Goal: Task Accomplishment & Management: Complete application form

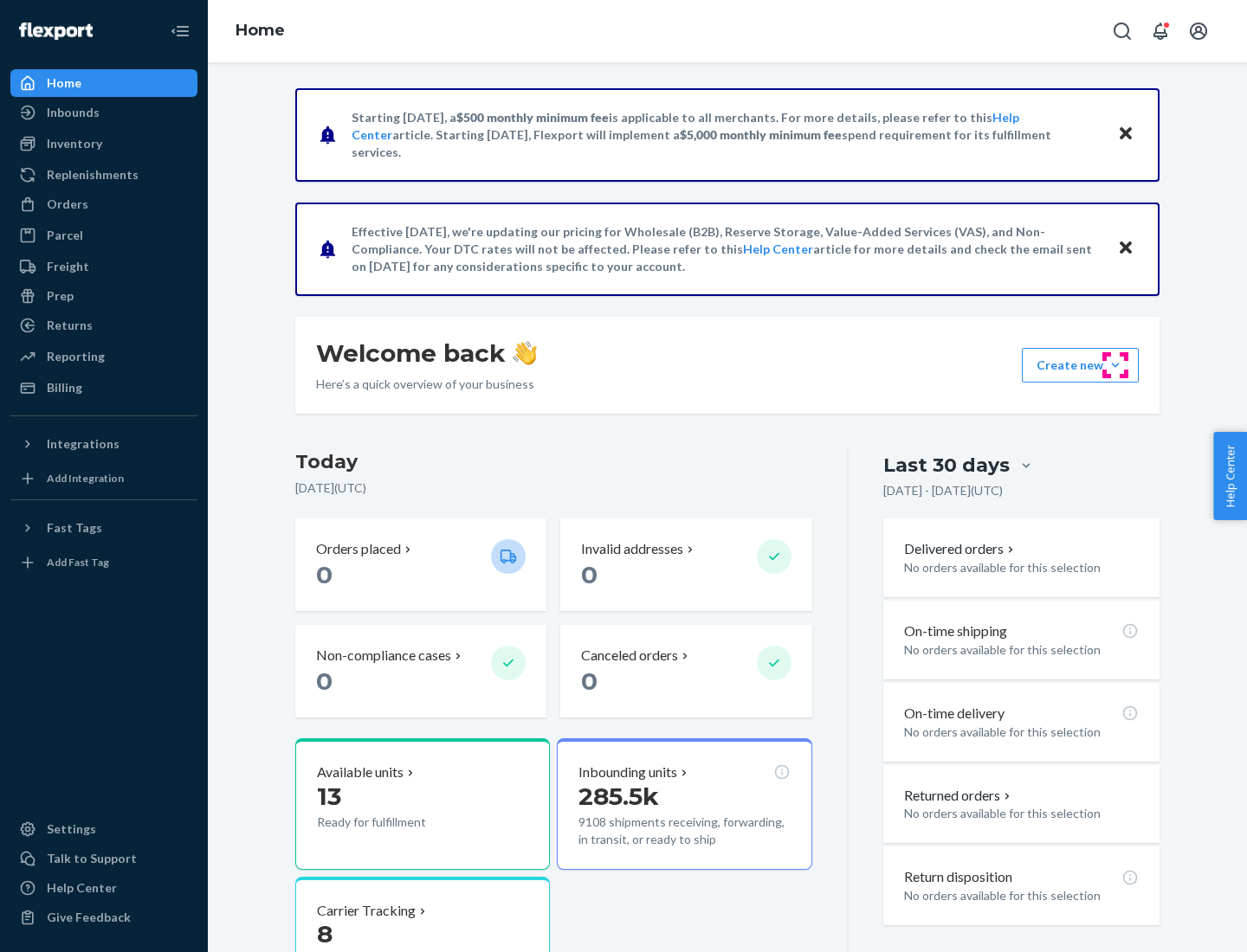
click at [1115, 365] on button "Create new Create new inbound Create new order Create new product" at bounding box center [1080, 365] width 117 height 35
click at [104, 112] on div "Inbounds" at bounding box center [104, 112] width 184 height 24
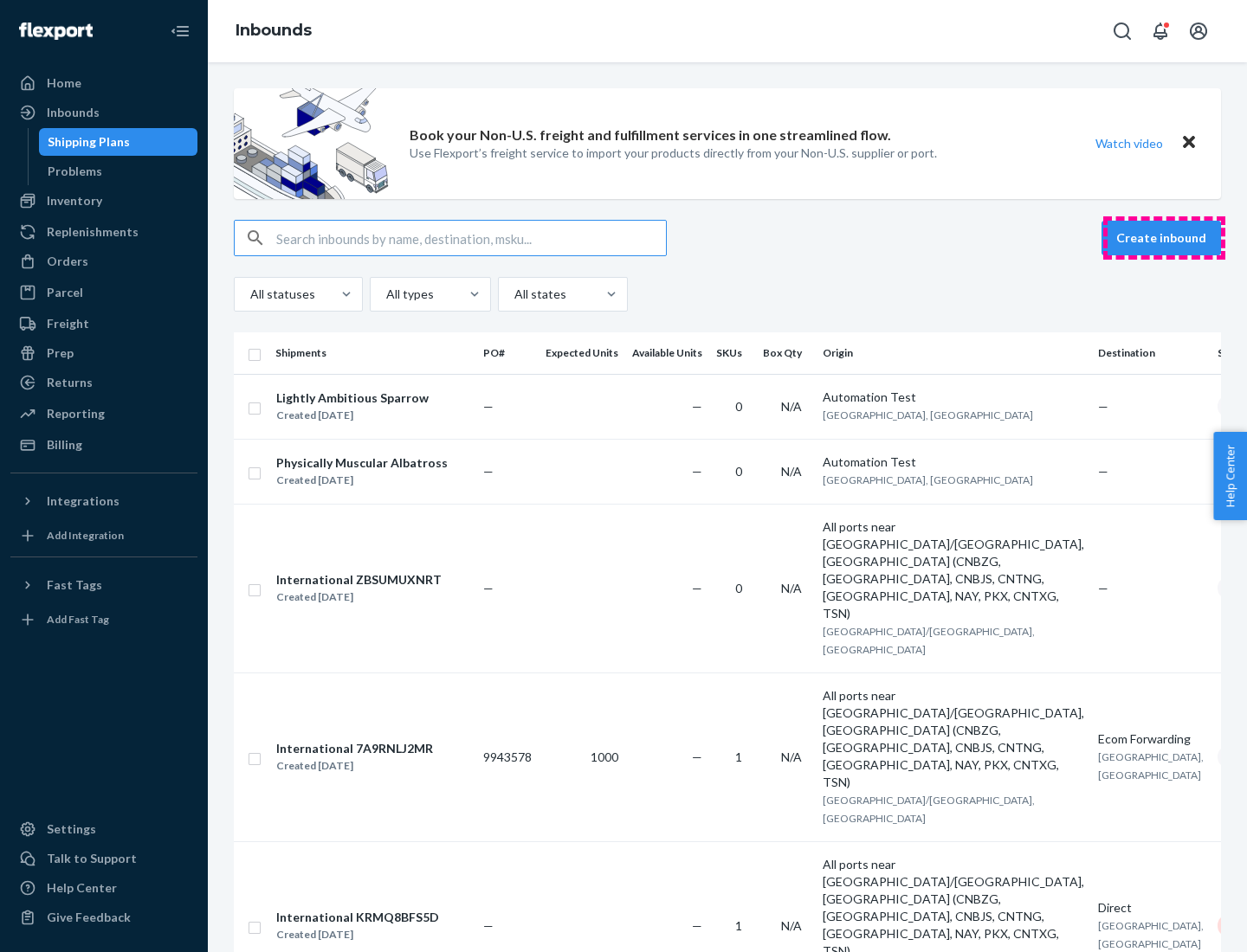
click at [1163, 238] on button "Create inbound" at bounding box center [1161, 238] width 119 height 35
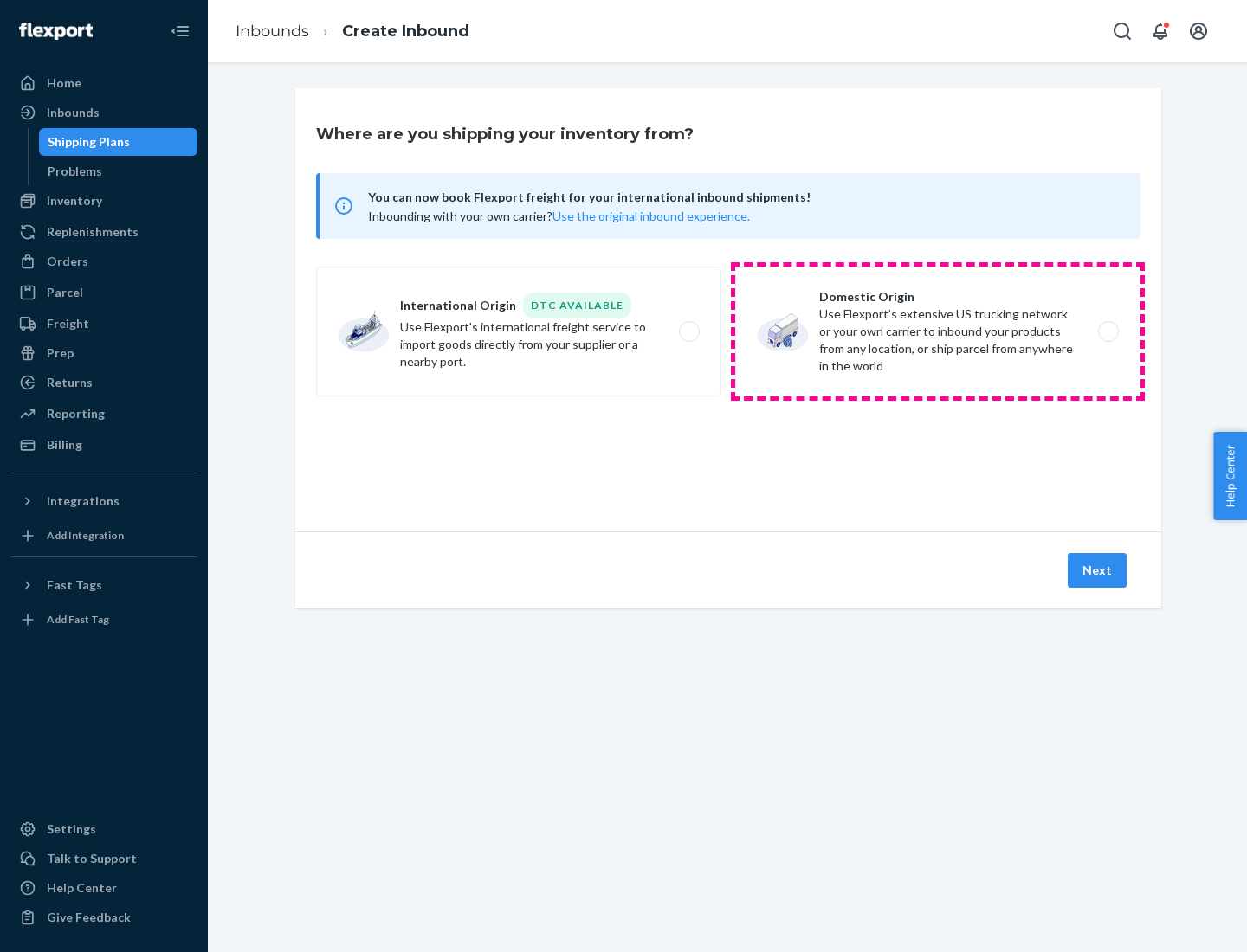
click at [937, 332] on label "Domestic Origin Use Flexport’s extensive US trucking network or your own carrie…" at bounding box center [938, 331] width 406 height 130
click at [1107, 332] on input "Domestic Origin Use Flexport’s extensive US trucking network or your own carrie…" at bounding box center [1112, 332] width 11 height 11
radio input "true"
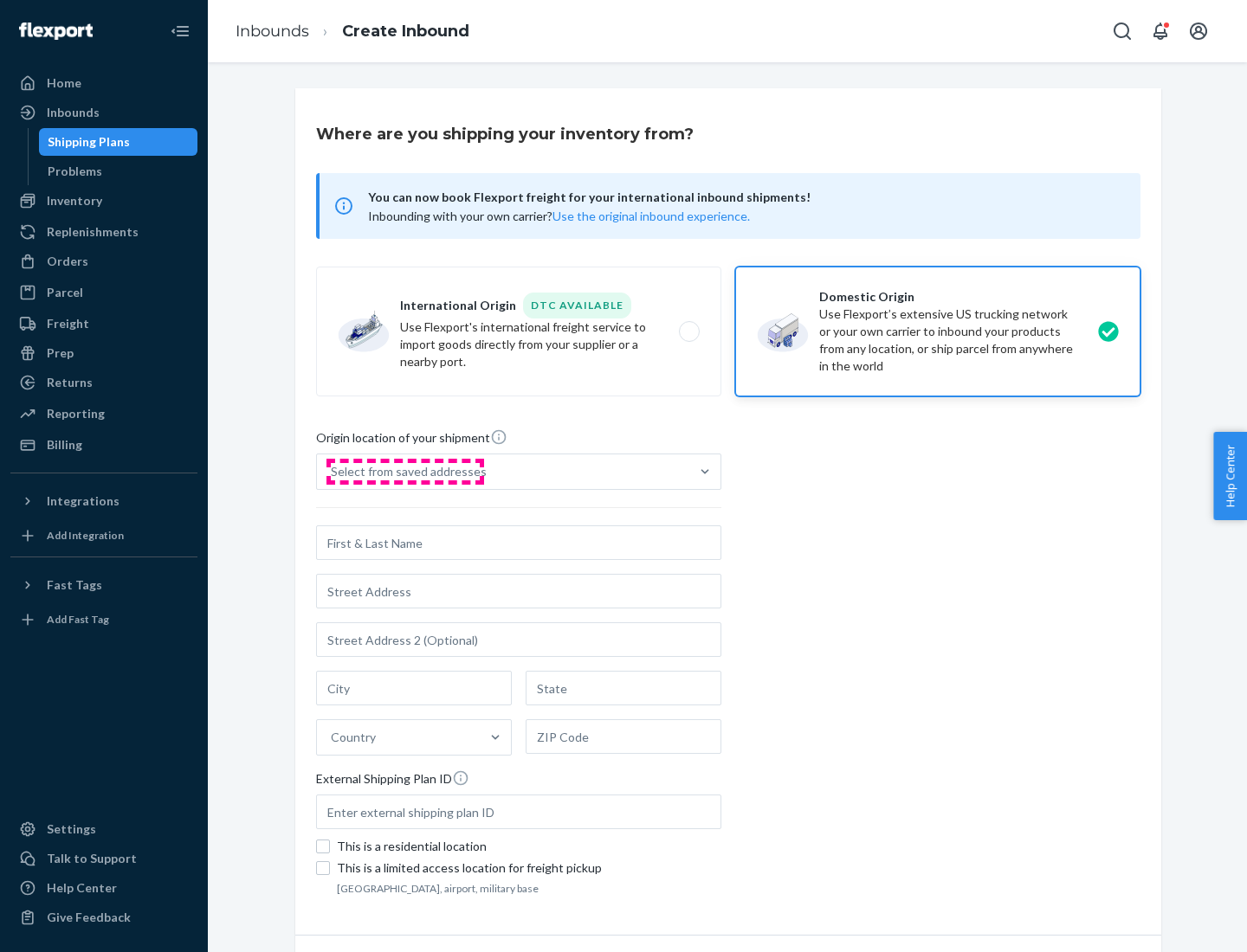
click at [405, 472] on div "Select from saved addresses" at bounding box center [408, 472] width 156 height 17
click at [332, 472] on input "Select from saved addresses" at bounding box center [332, 472] width 2 height 17
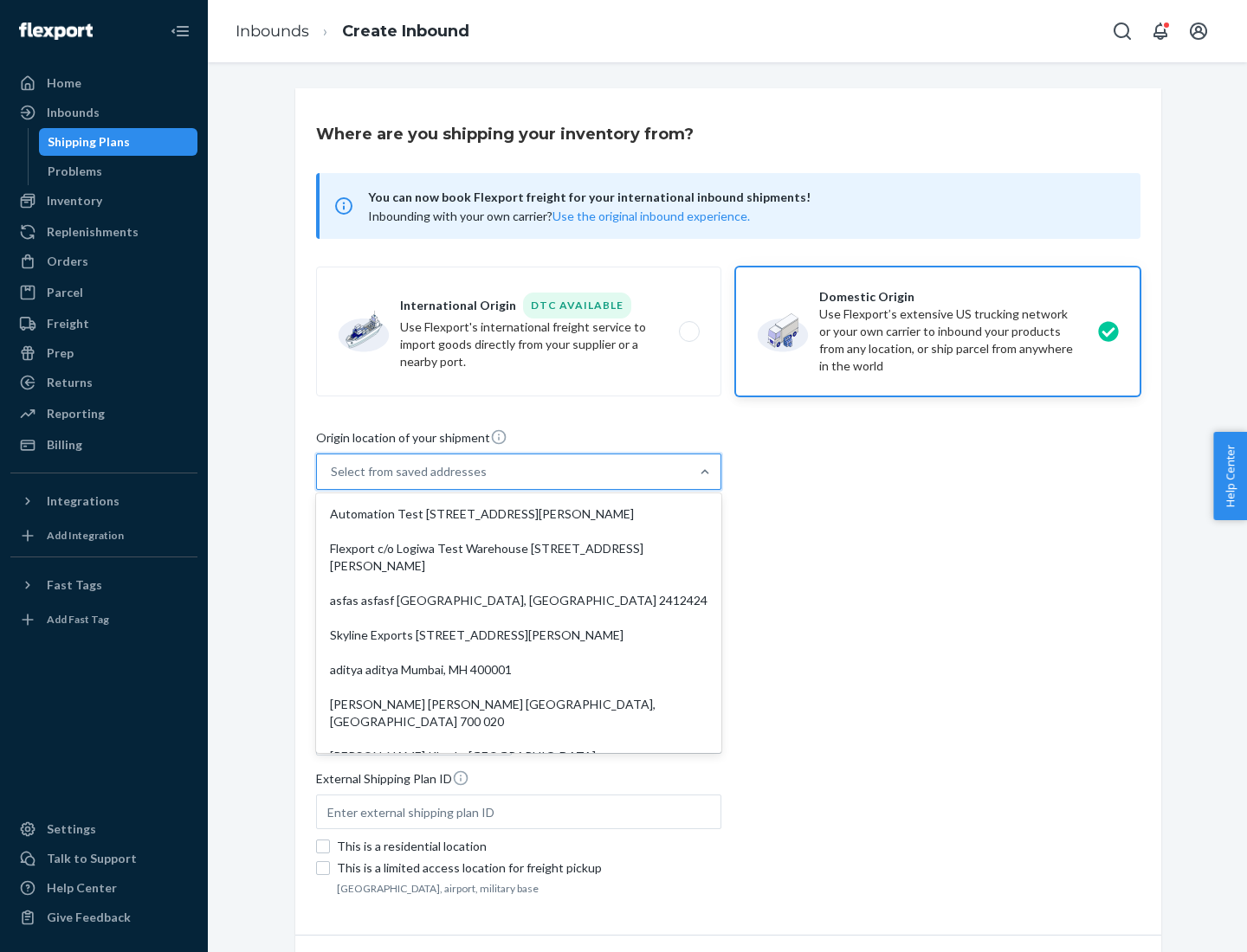
scroll to position [7, 0]
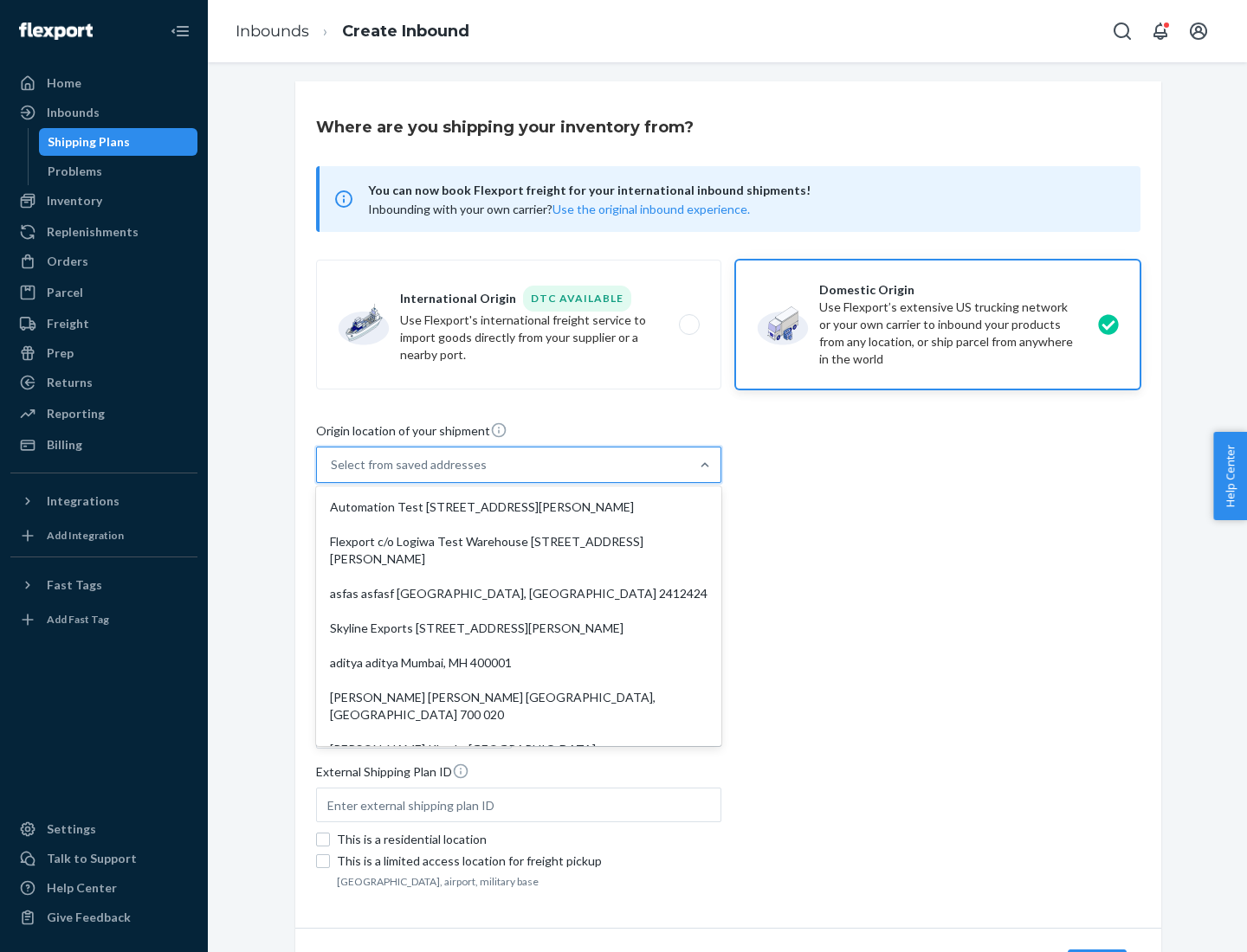
click at [519, 507] on div "Automation Test [STREET_ADDRESS][PERSON_NAME]" at bounding box center [519, 507] width 399 height 35
click at [332, 473] on input "option Automation Test [STREET_ADDRESS][PERSON_NAME]. 9 results available. Use …" at bounding box center [332, 465] width 2 height 17
type input "Automation Test"
type input "9th Floor"
type input "[GEOGRAPHIC_DATA]"
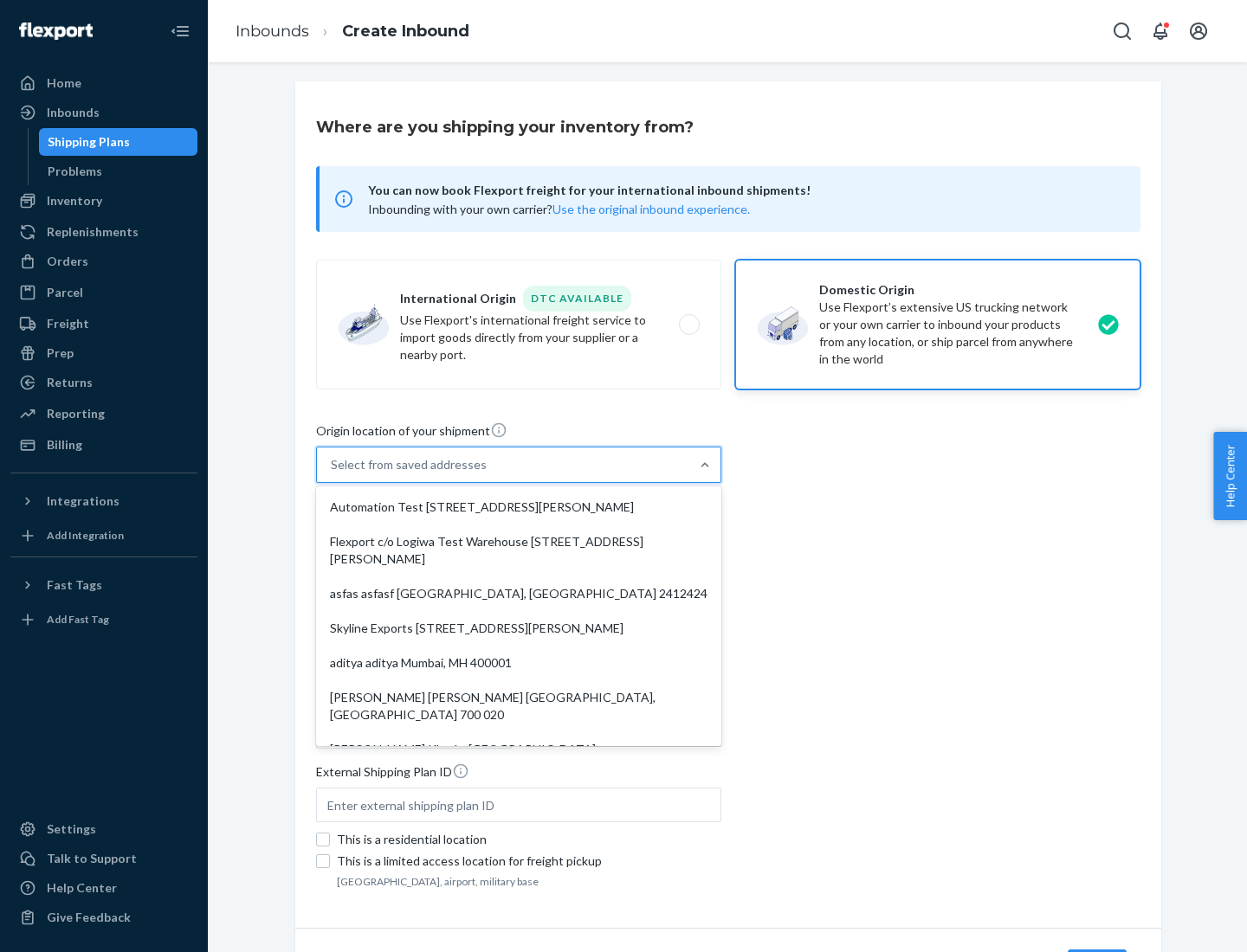
type input "CA"
type input "94104"
type input "[STREET_ADDRESS][PERSON_NAME]"
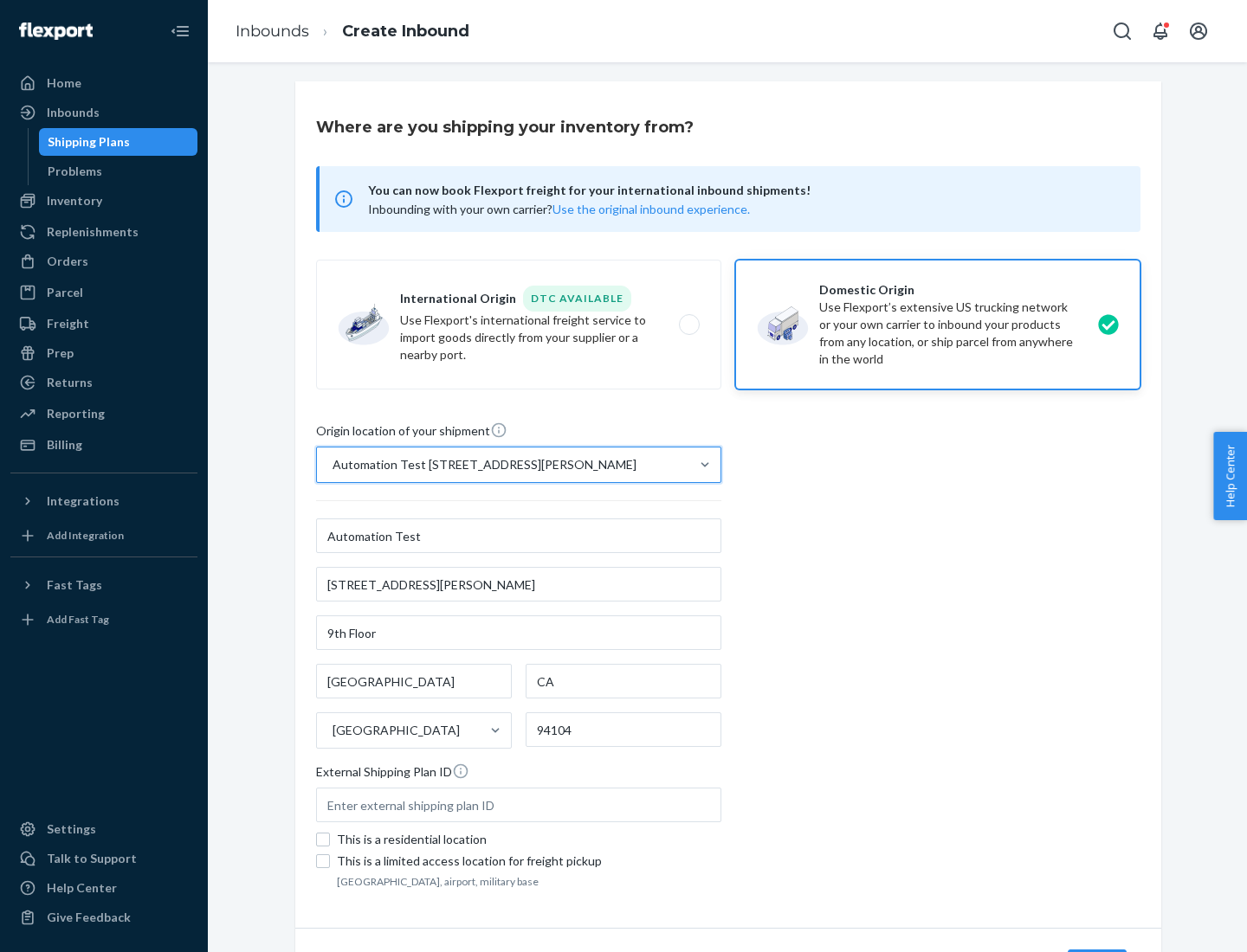
scroll to position [101, 0]
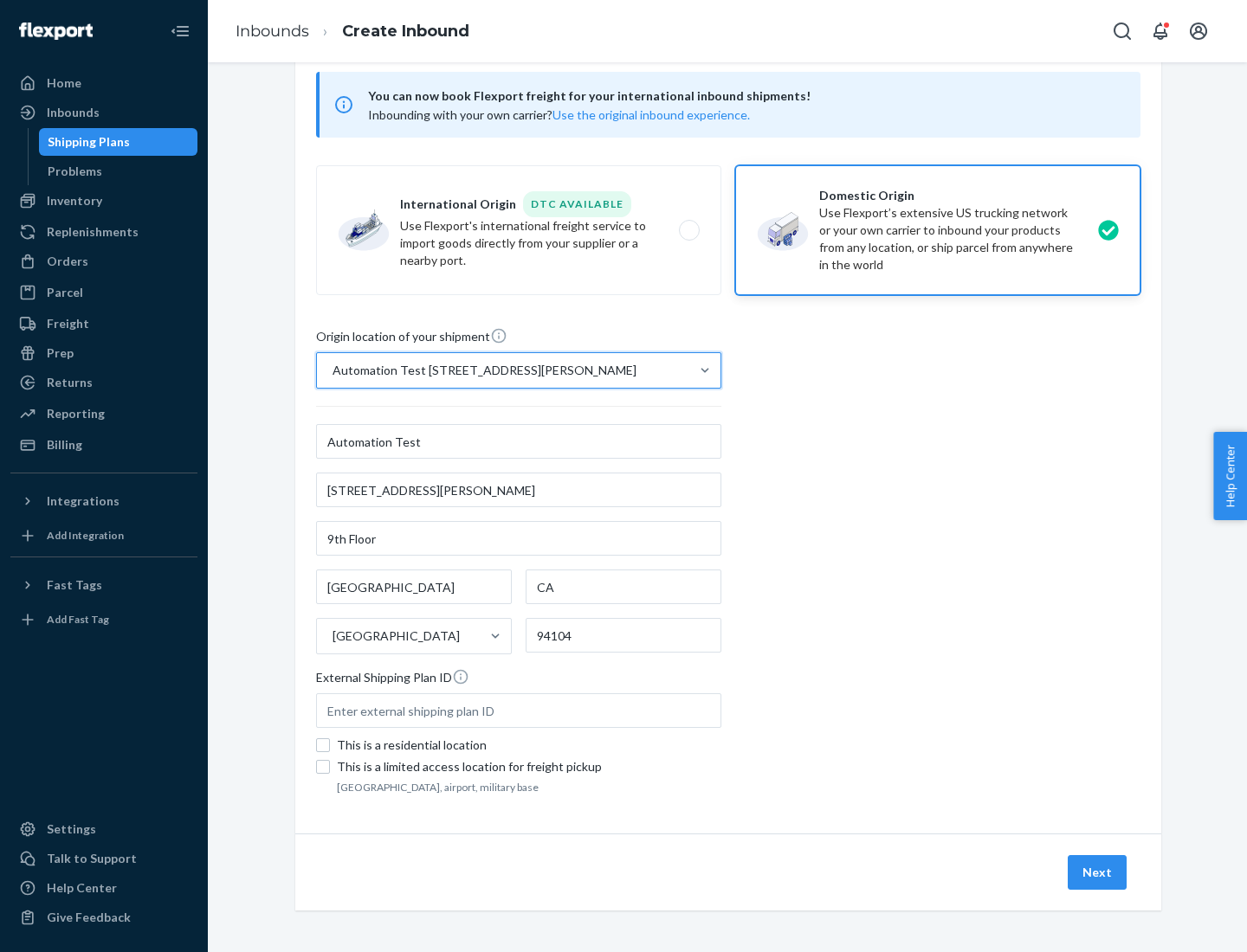
click at [1098, 873] on button "Next" at bounding box center [1097, 873] width 59 height 35
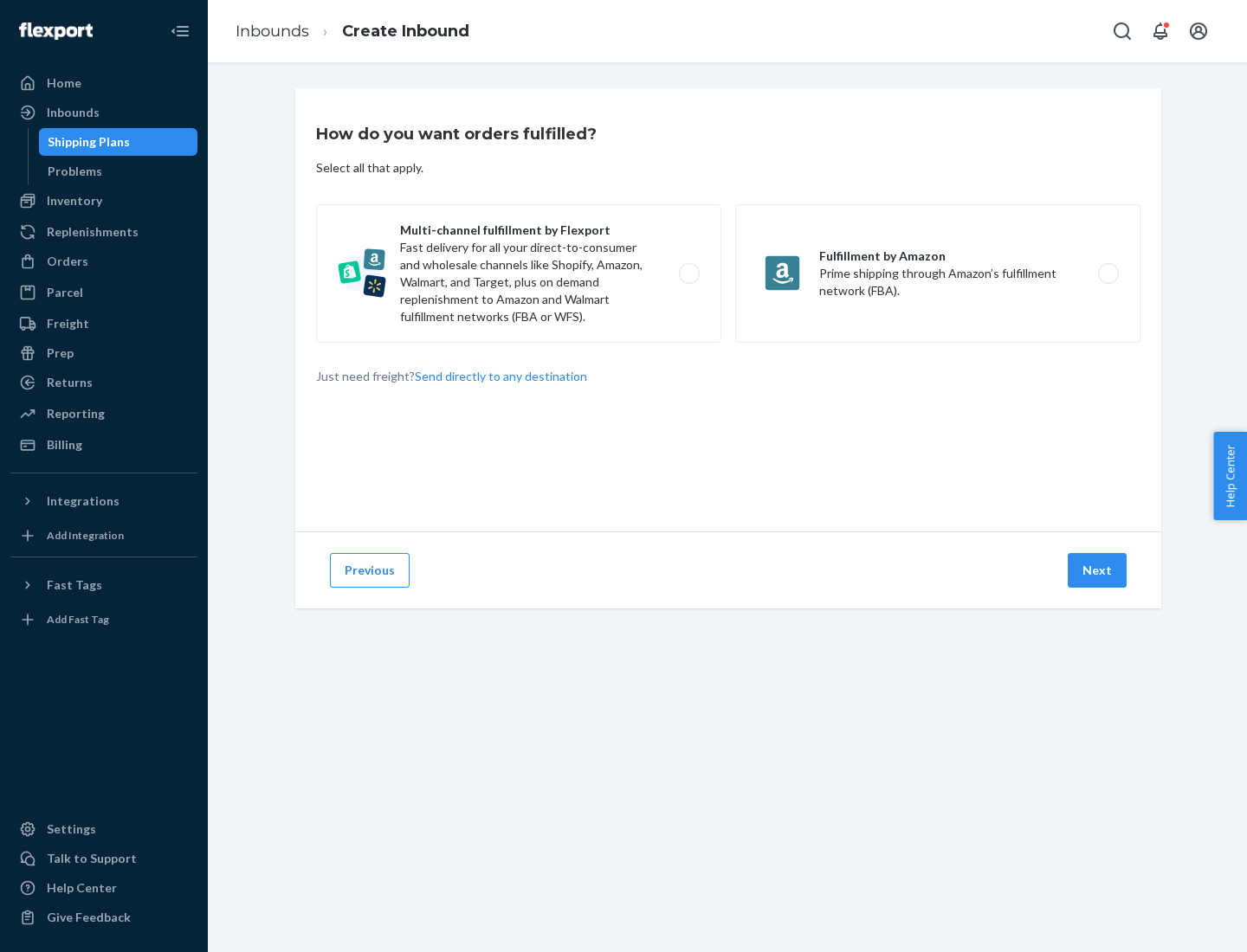
click at [519, 273] on label "Multi-channel fulfillment by Flexport Fast delivery for all your direct-to-cons…" at bounding box center [519, 273] width 406 height 138
click at [688, 273] on input "Multi-channel fulfillment by Flexport Fast delivery for all your direct-to-cons…" at bounding box center [694, 273] width 11 height 11
radio input "true"
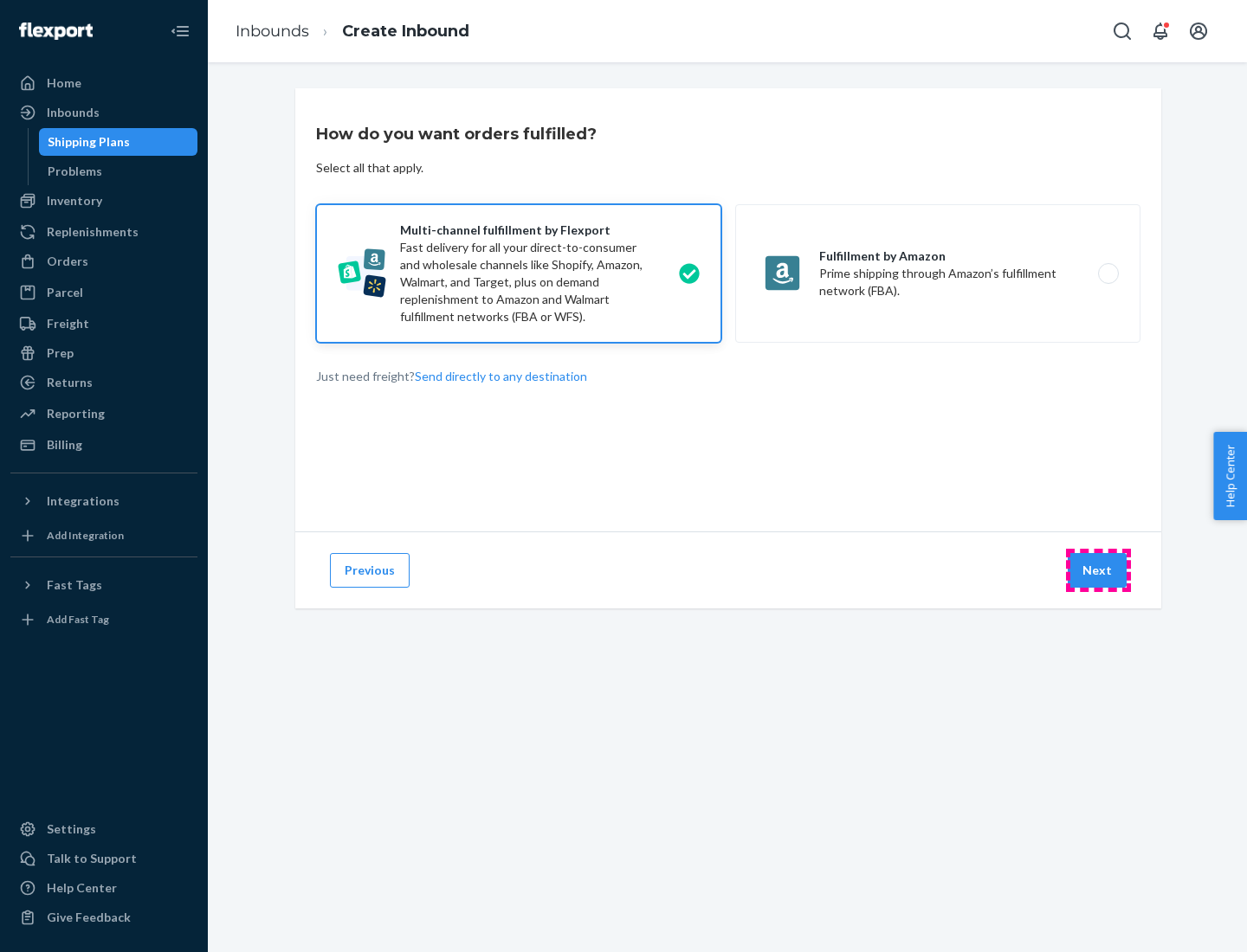
click at [1098, 571] on button "Next" at bounding box center [1097, 571] width 59 height 35
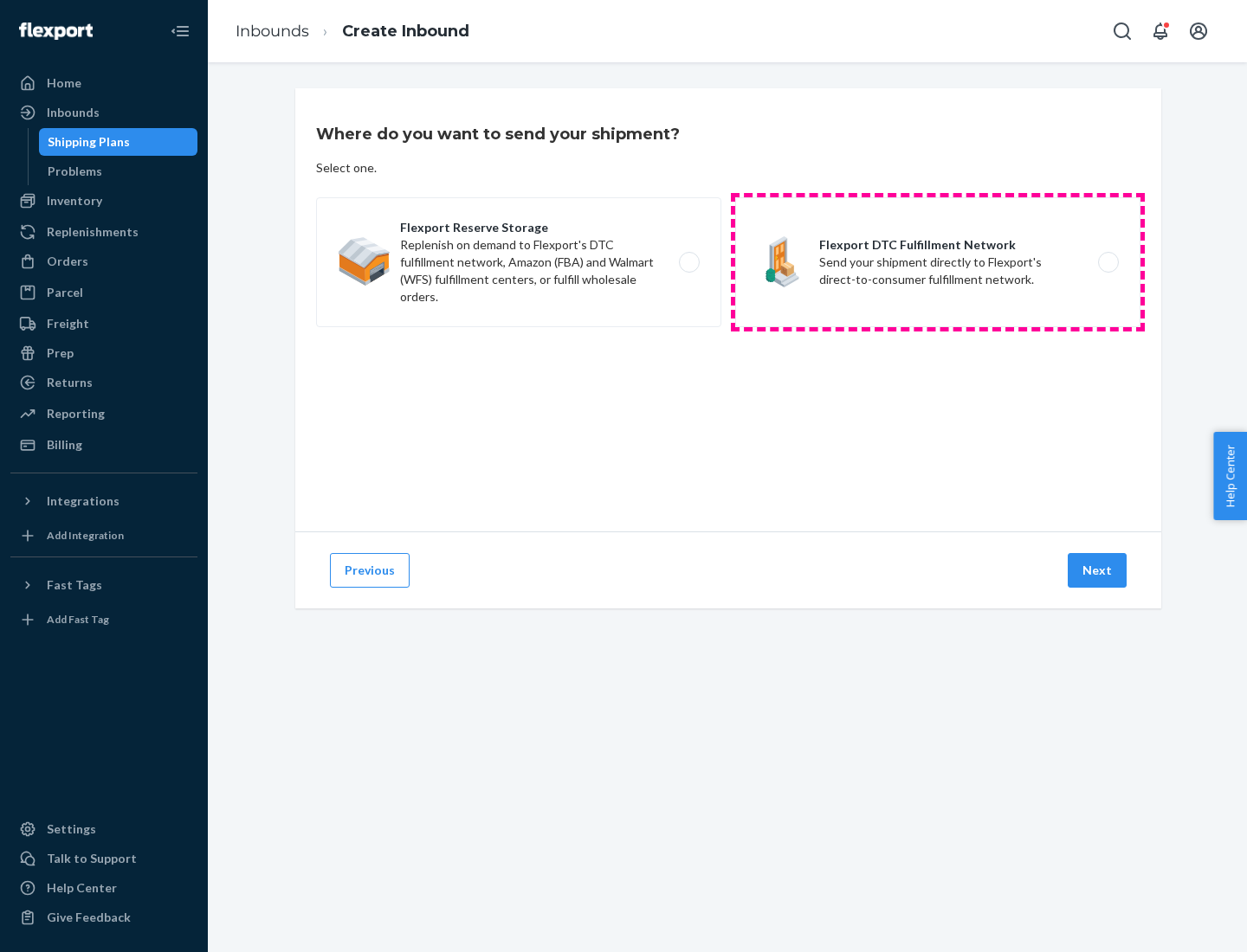
click at [937, 262] on label "Flexport DTC Fulfillment Network Send your shipment directly to Flexport's dire…" at bounding box center [938, 262] width 406 height 130
click at [1107, 262] on input "Flexport DTC Fulfillment Network Send your shipment directly to Flexport's dire…" at bounding box center [1112, 262] width 11 height 11
radio input "true"
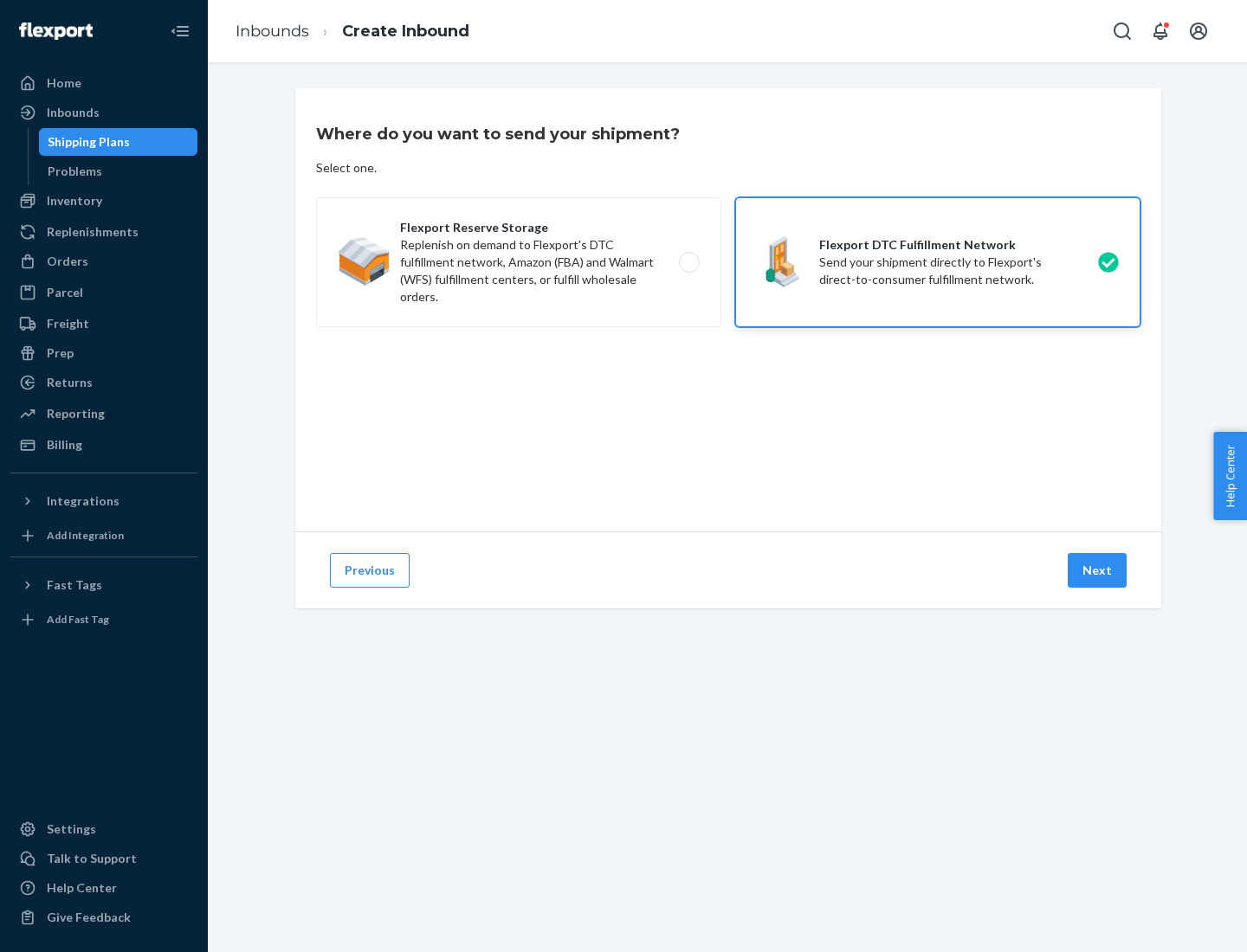
click at [1098, 571] on button "Next" at bounding box center [1097, 571] width 59 height 35
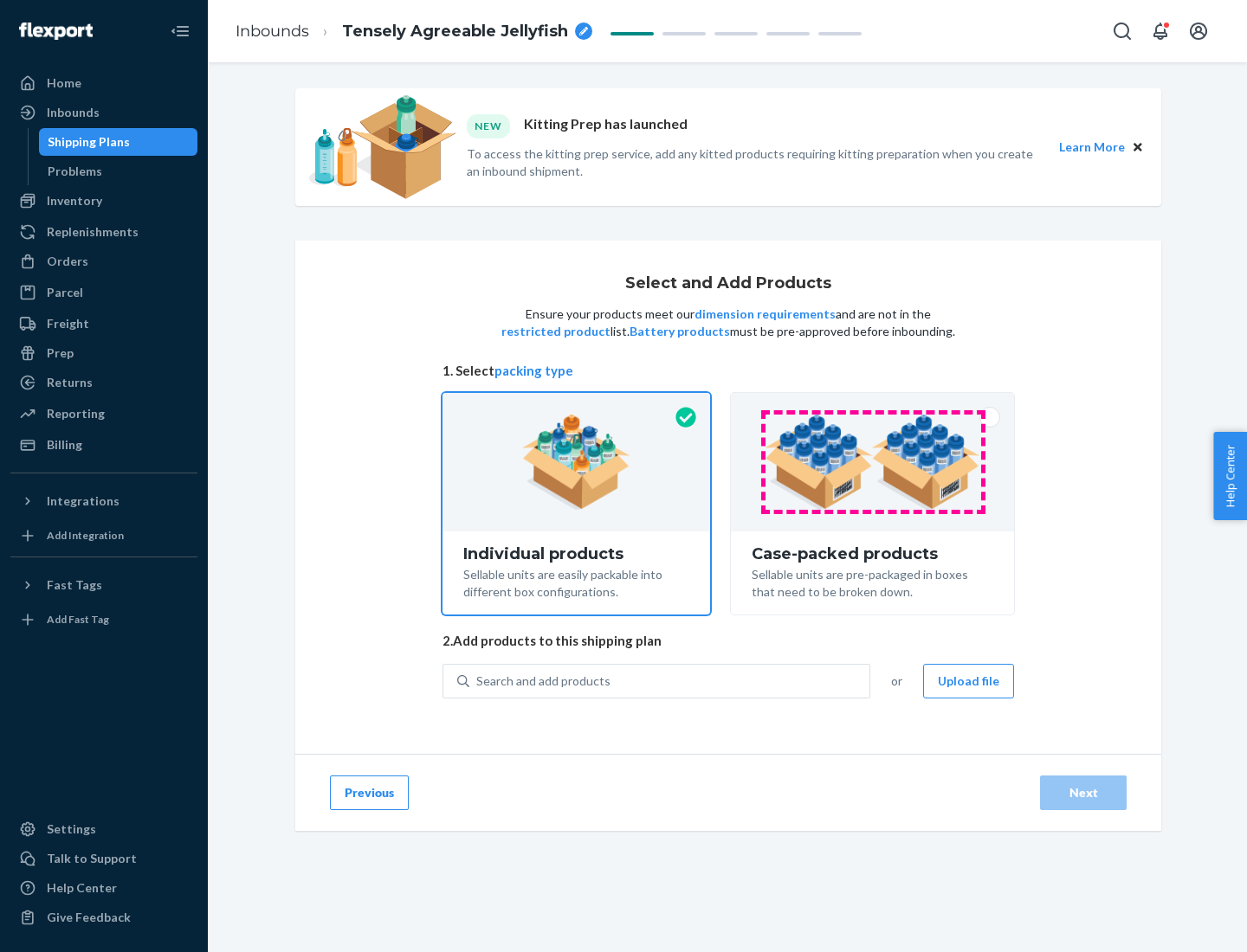
click at [873, 462] on img at bounding box center [873, 462] width 216 height 95
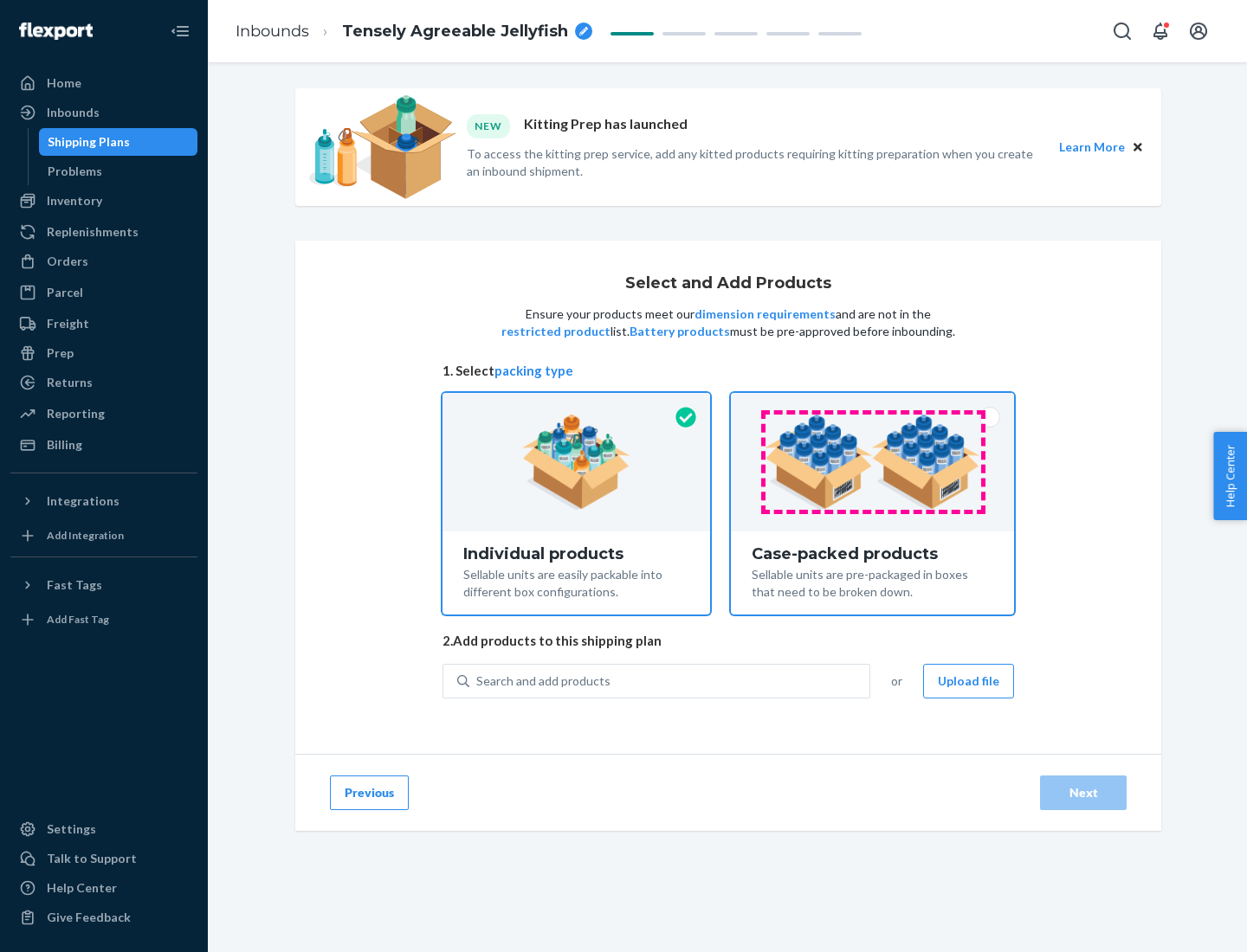
click at [873, 405] on input "Case-packed products Sellable units are pre-packaged in boxes that need to be b…" at bounding box center [872, 399] width 11 height 11
radio input "true"
radio input "false"
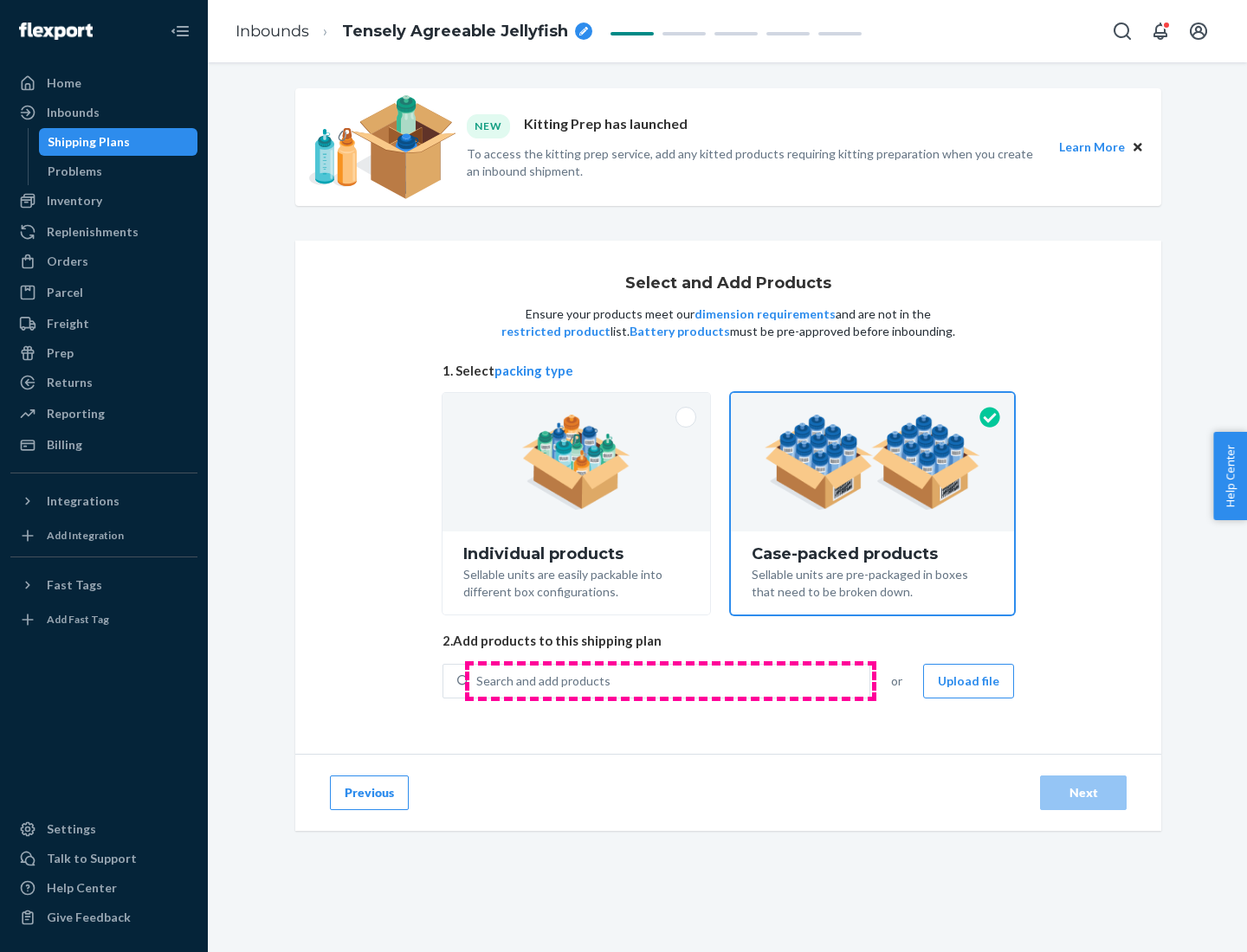
click at [670, 680] on div "Search and add products" at bounding box center [669, 681] width 400 height 31
click at [478, 680] on input "Search and add products" at bounding box center [477, 681] width 2 height 17
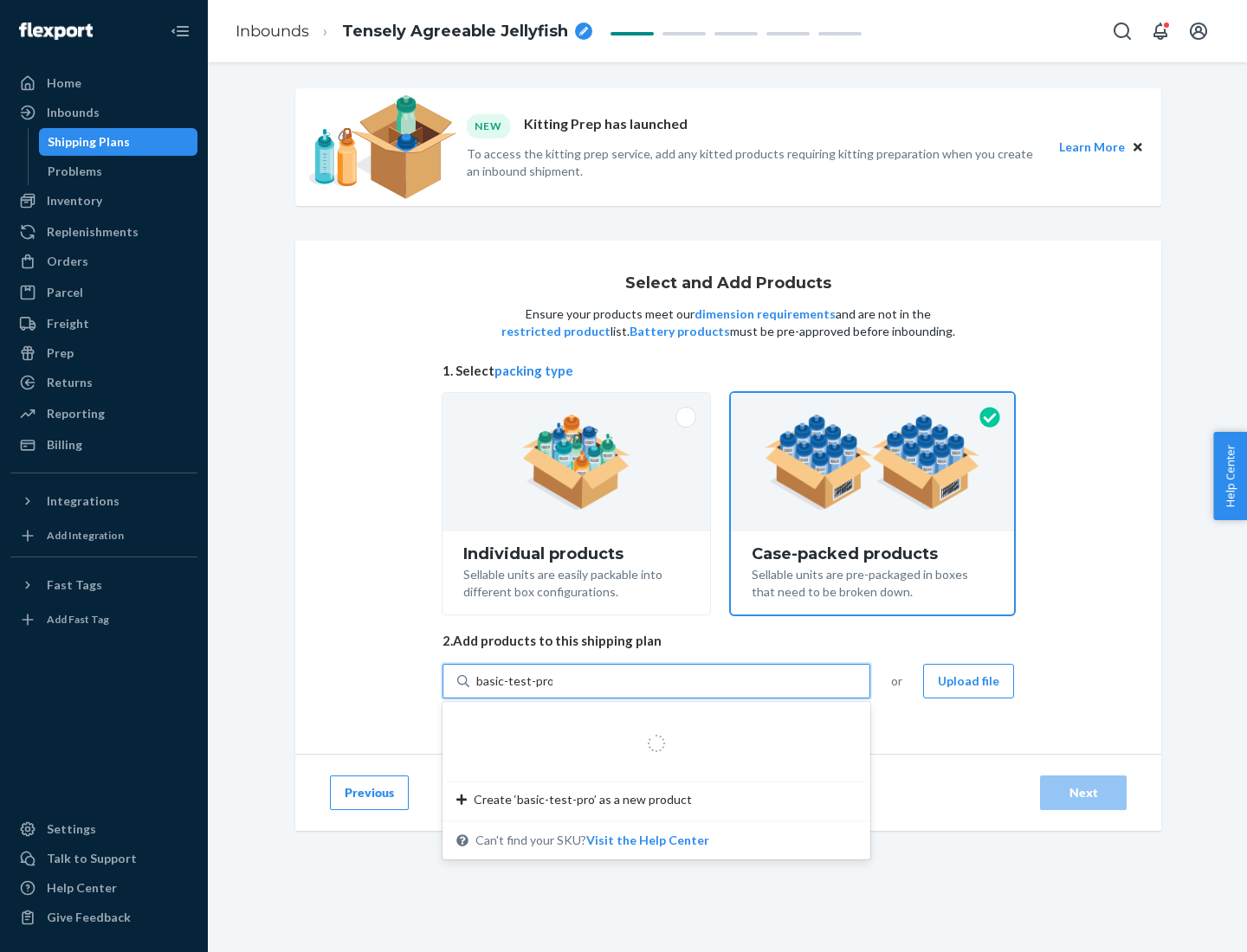
type input "basic-test-product-1"
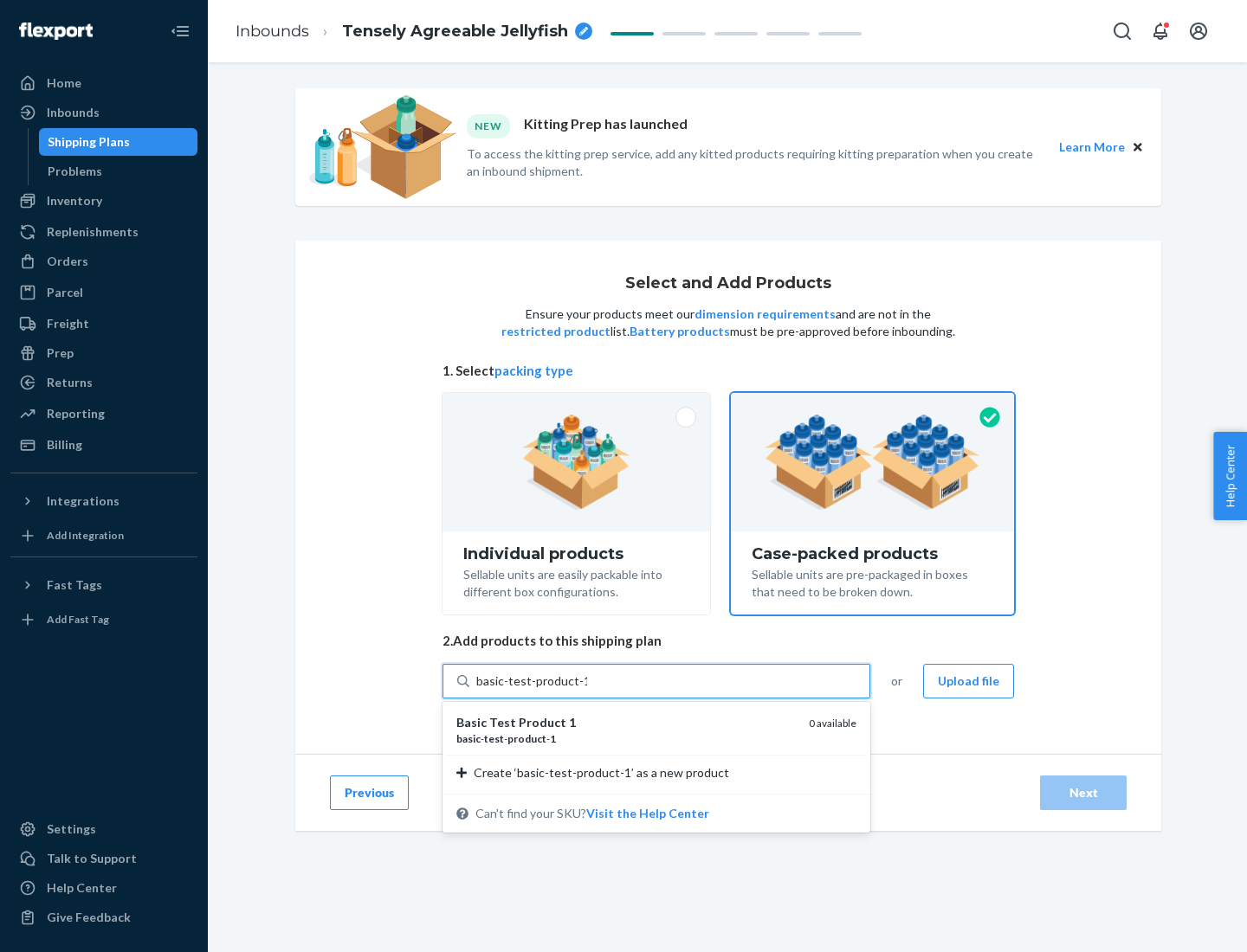
click at [626, 739] on div "basic - test - product - 1" at bounding box center [625, 739] width 339 height 15
click at [587, 690] on input "basic-test-product-1" at bounding box center [531, 681] width 111 height 17
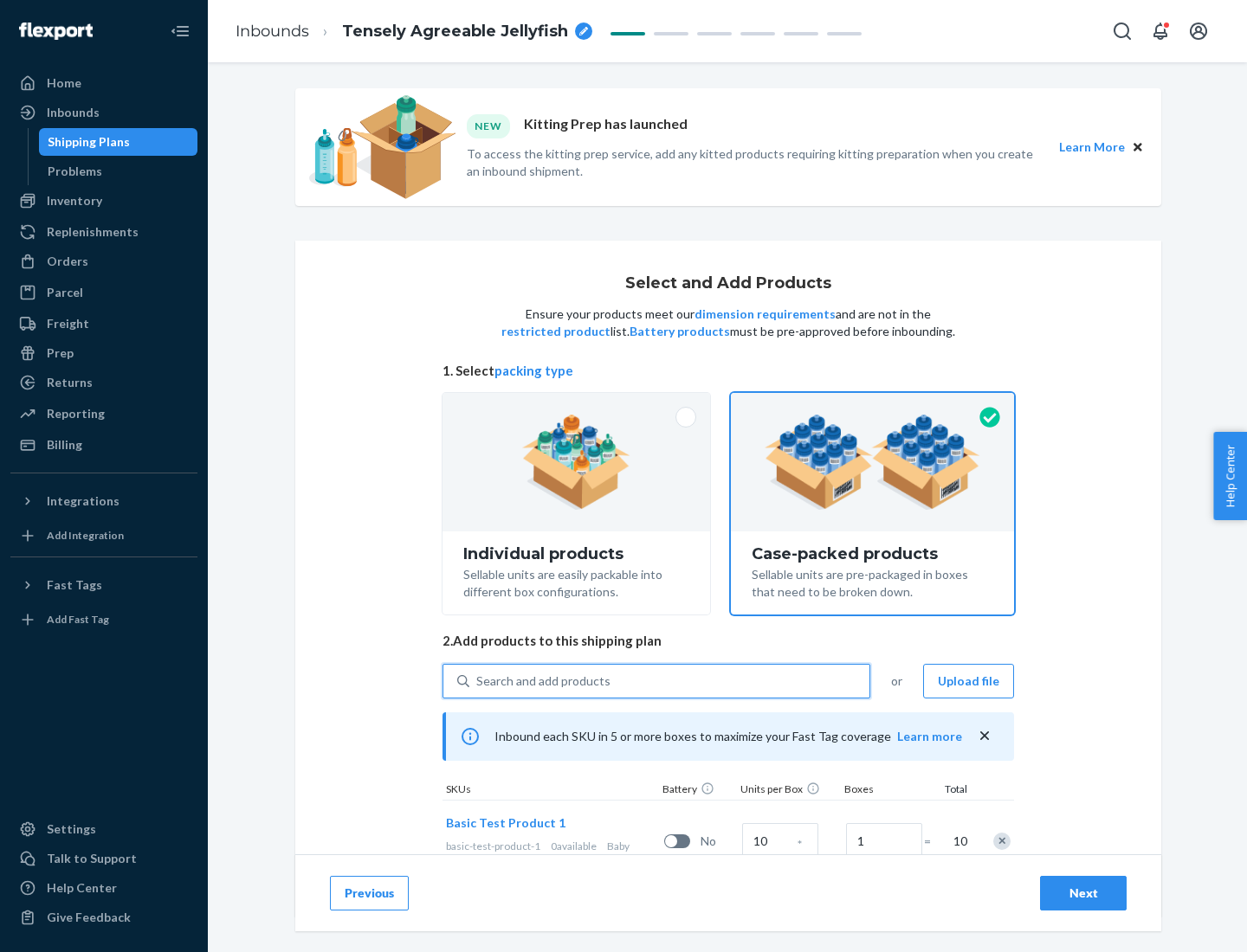
scroll to position [63, 0]
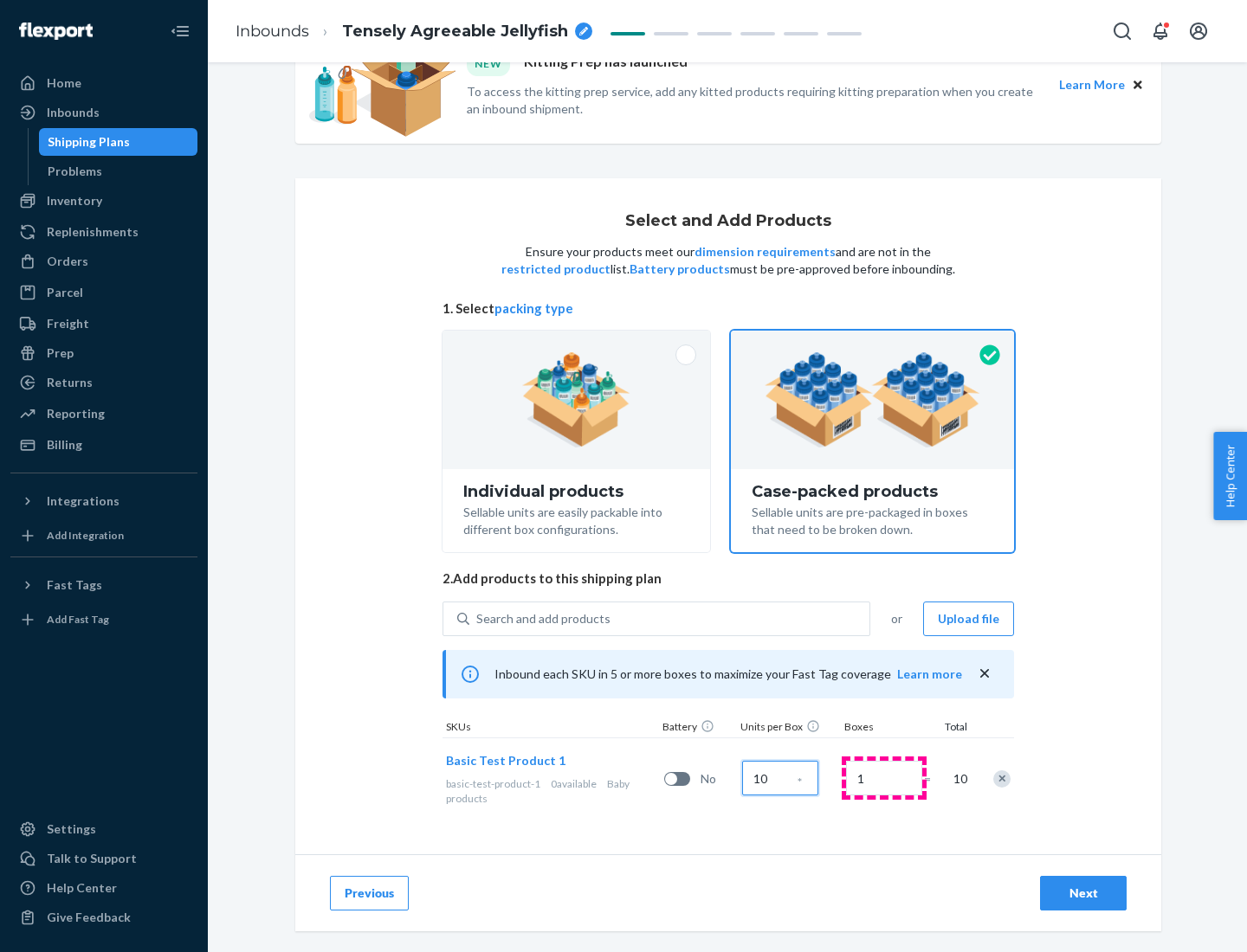
type input "10"
type input "7"
click at [1083, 894] on div "Next" at bounding box center [1083, 894] width 57 height 17
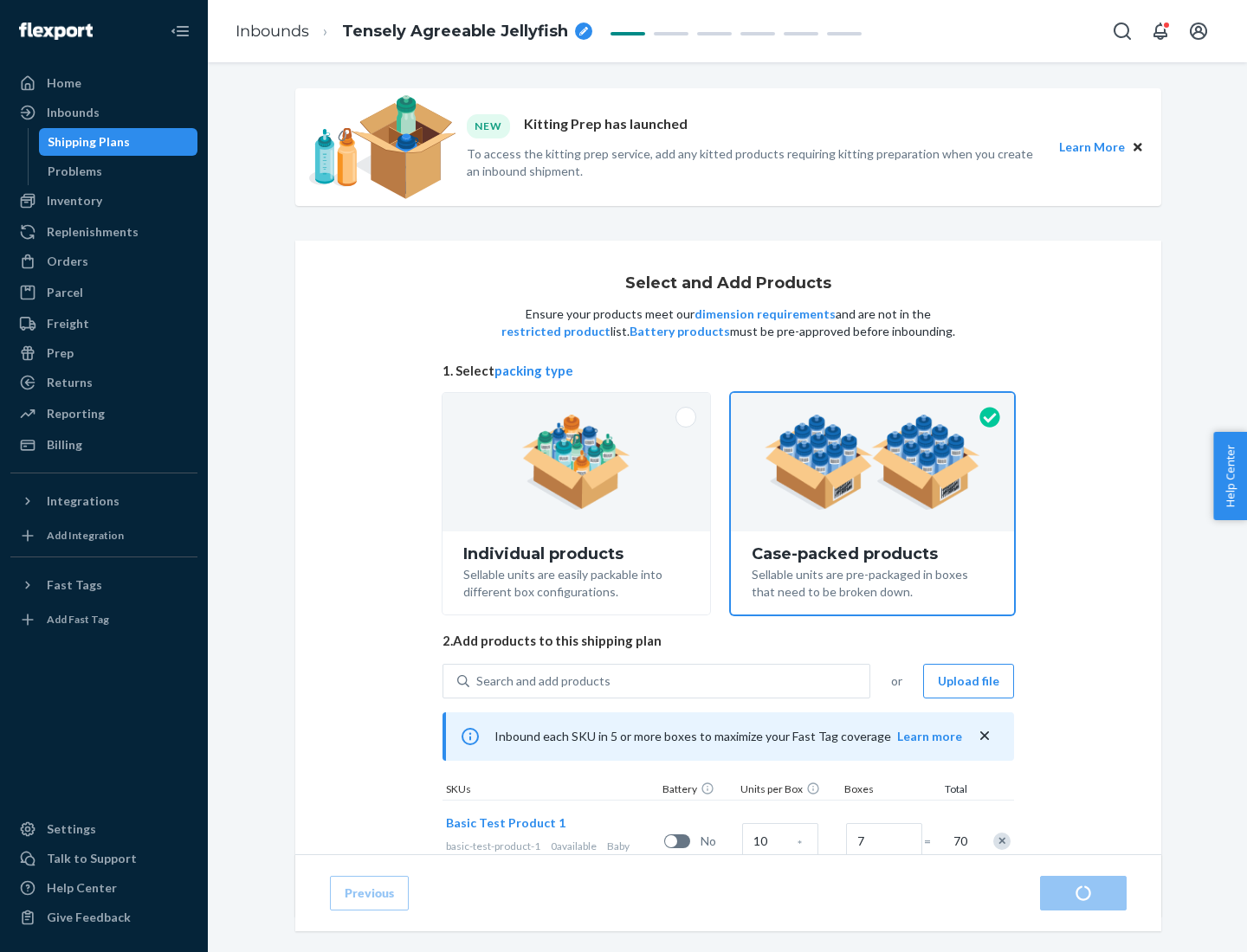
radio input "true"
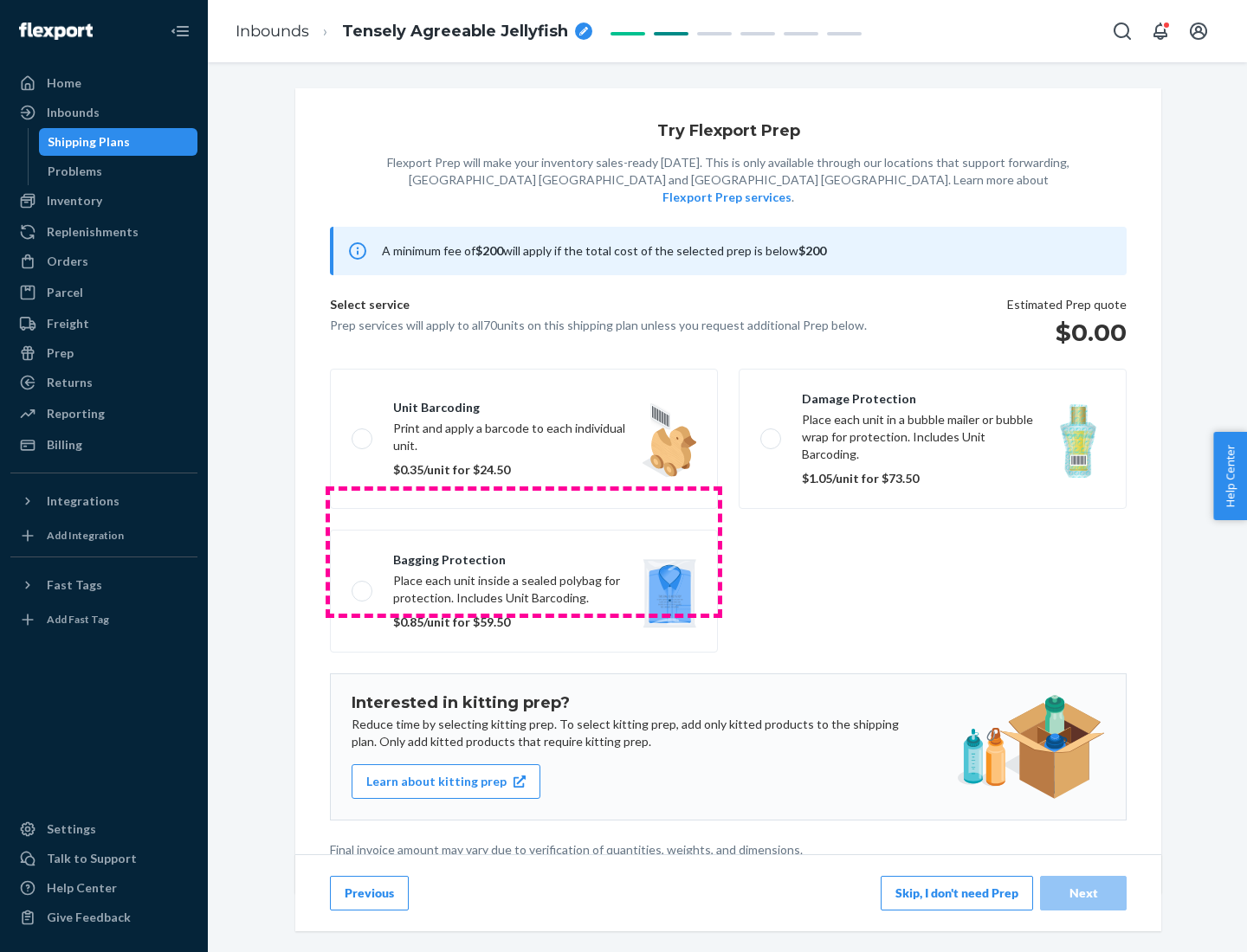
scroll to position [4, 0]
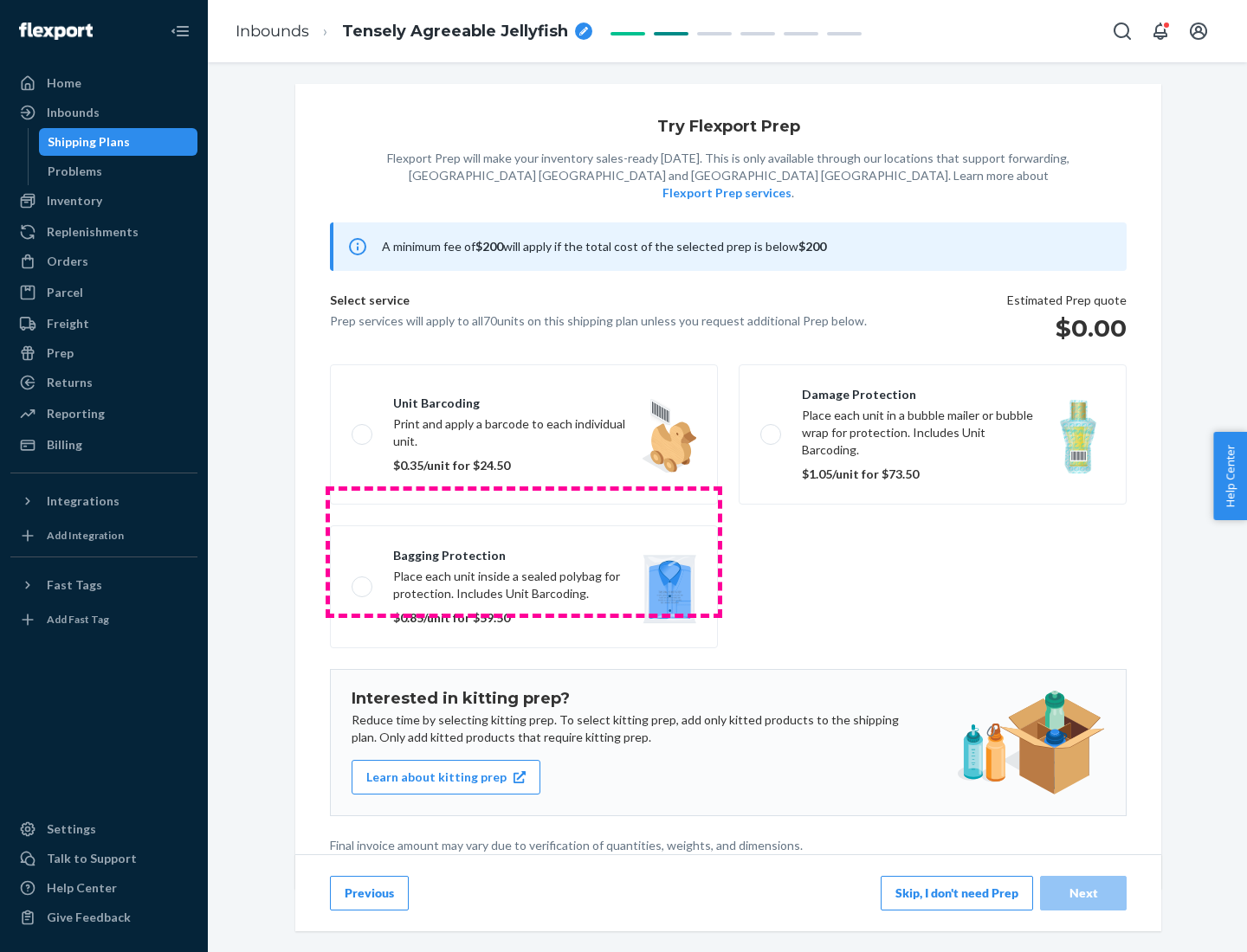
click at [524, 552] on label "Bagging protection Place each unit inside a sealed polybag for protection. Incl…" at bounding box center [524, 587] width 388 height 123
click at [363, 581] on input "Bagging protection Place each unit inside a sealed polybag for protection. Incl…" at bounding box center [357, 587] width 11 height 11
checkbox input "true"
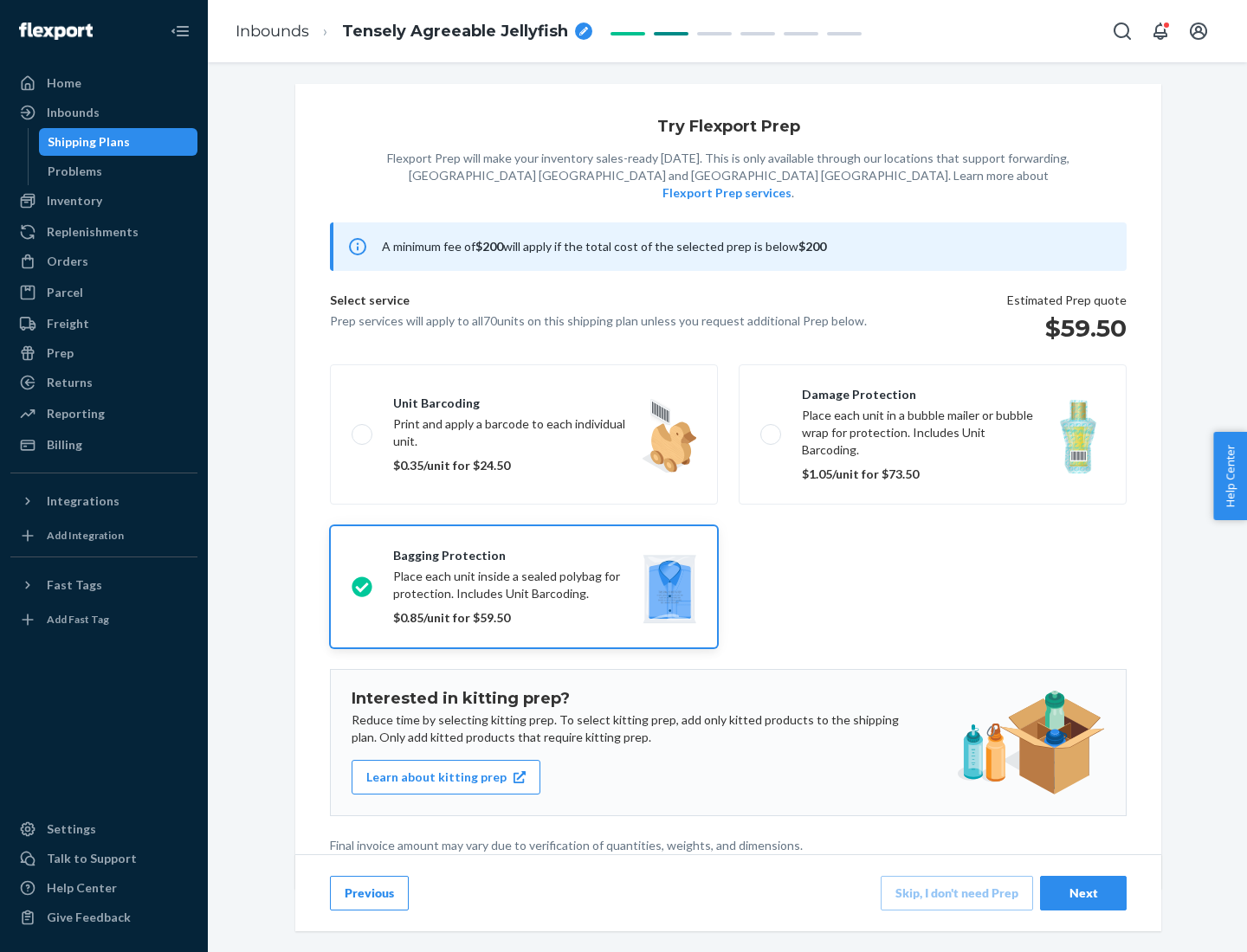
click at [1083, 893] on div "Next" at bounding box center [1083, 894] width 57 height 17
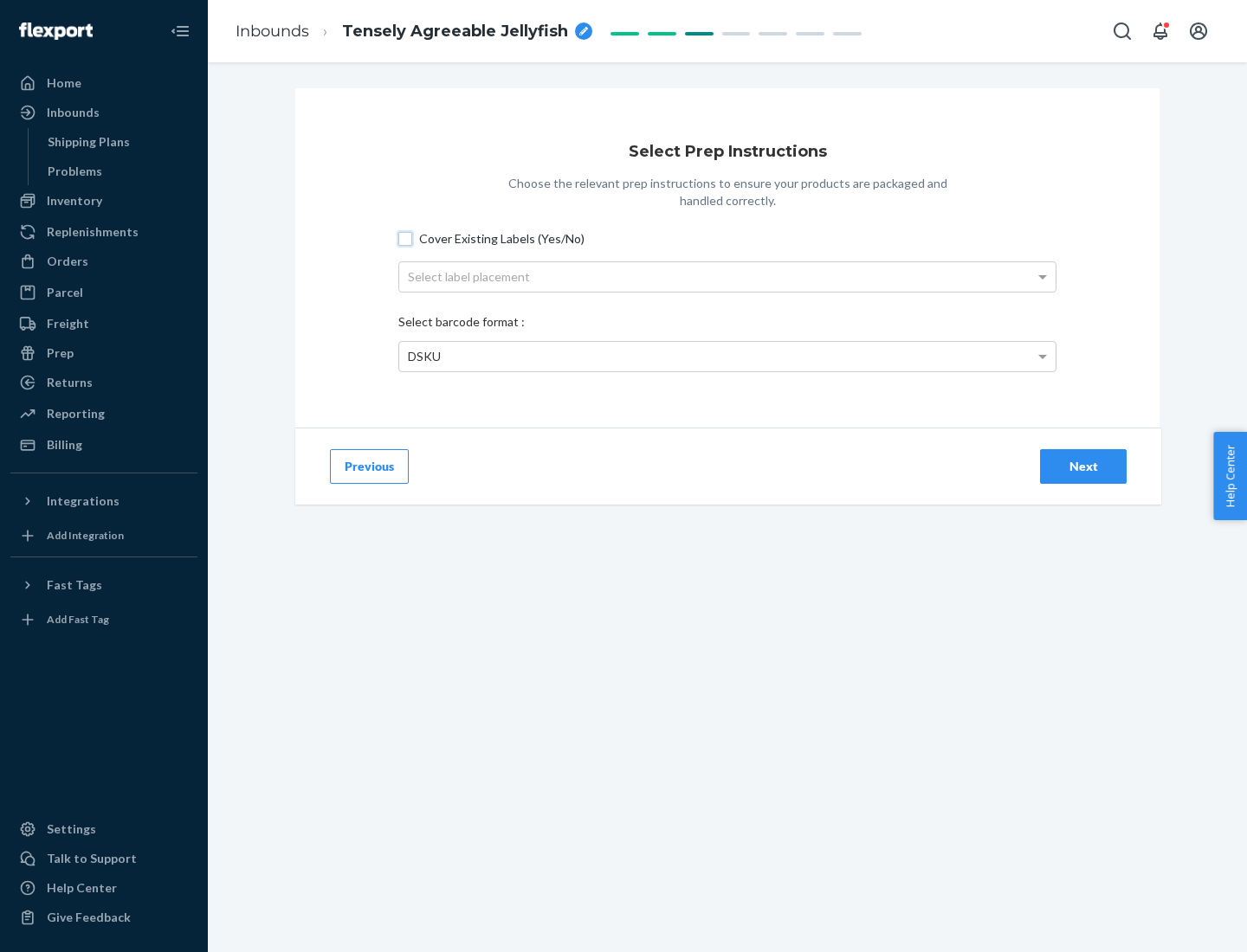
click at [406, 238] on input "Cover Existing Labels (Yes/No)" at bounding box center [406, 239] width 14 height 14
checkbox input "true"
click at [727, 276] on div "Select label placement" at bounding box center [727, 277] width 656 height 30
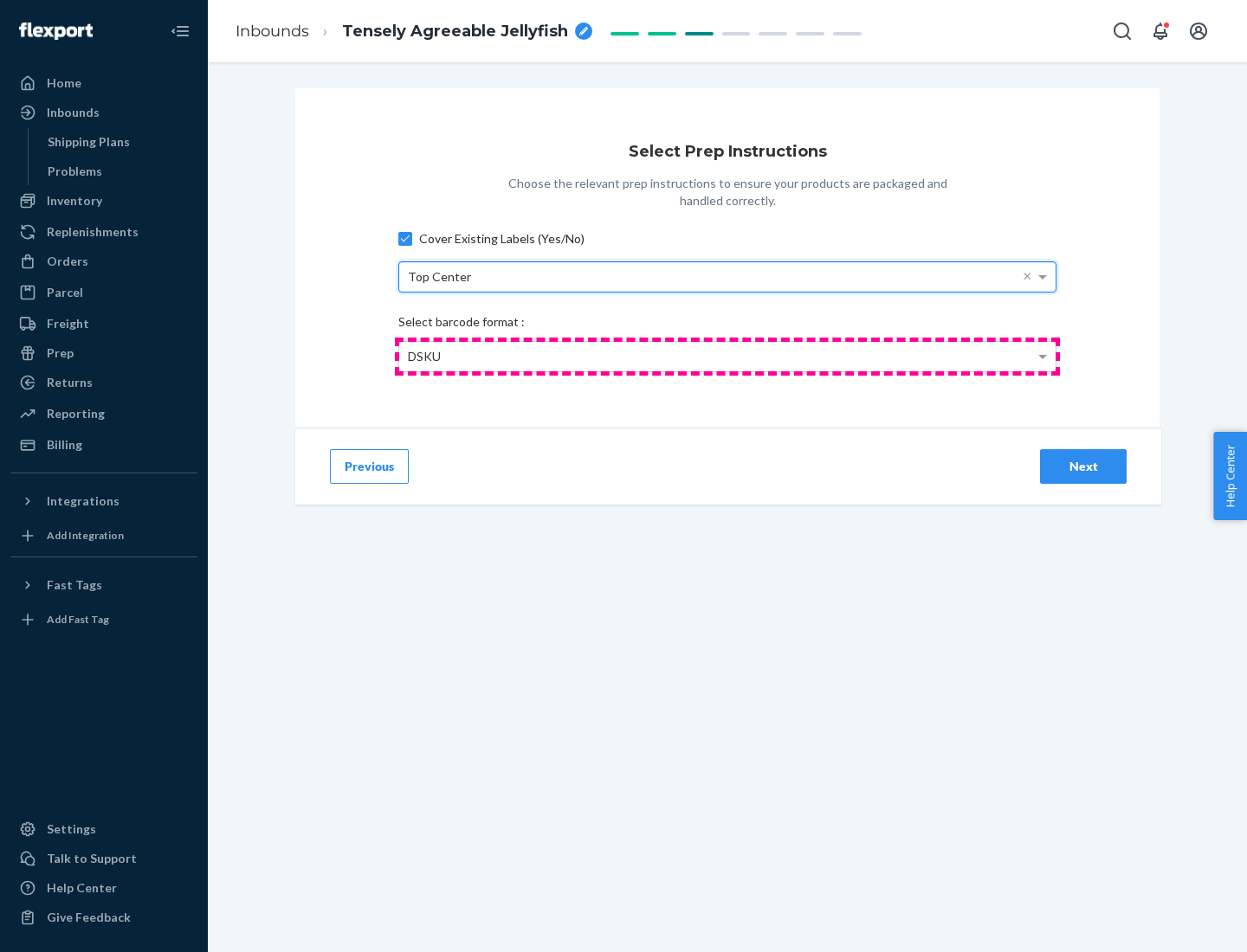
click at [727, 356] on div "DSKU" at bounding box center [727, 357] width 656 height 30
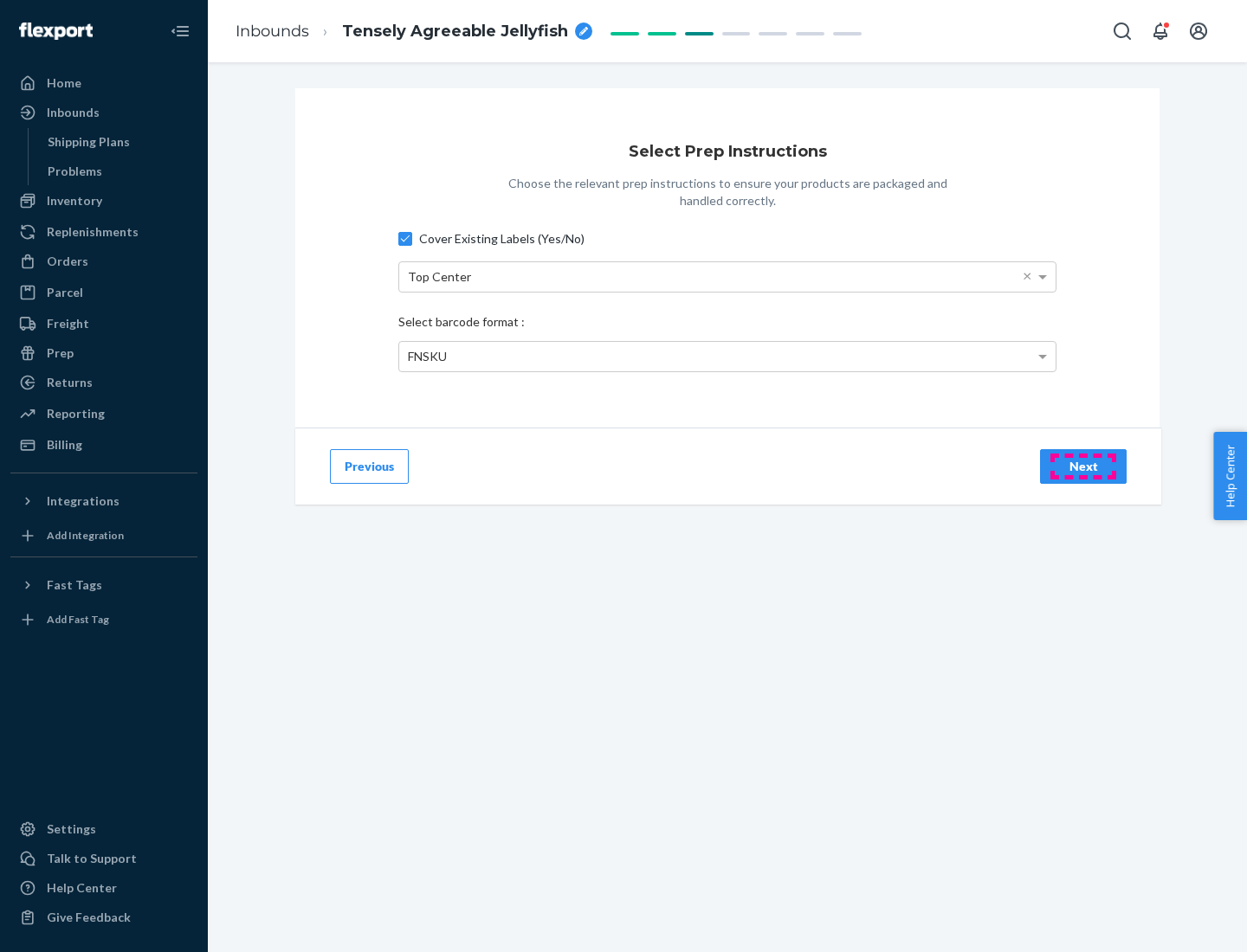
click at [1083, 466] on div "Next" at bounding box center [1083, 466] width 57 height 17
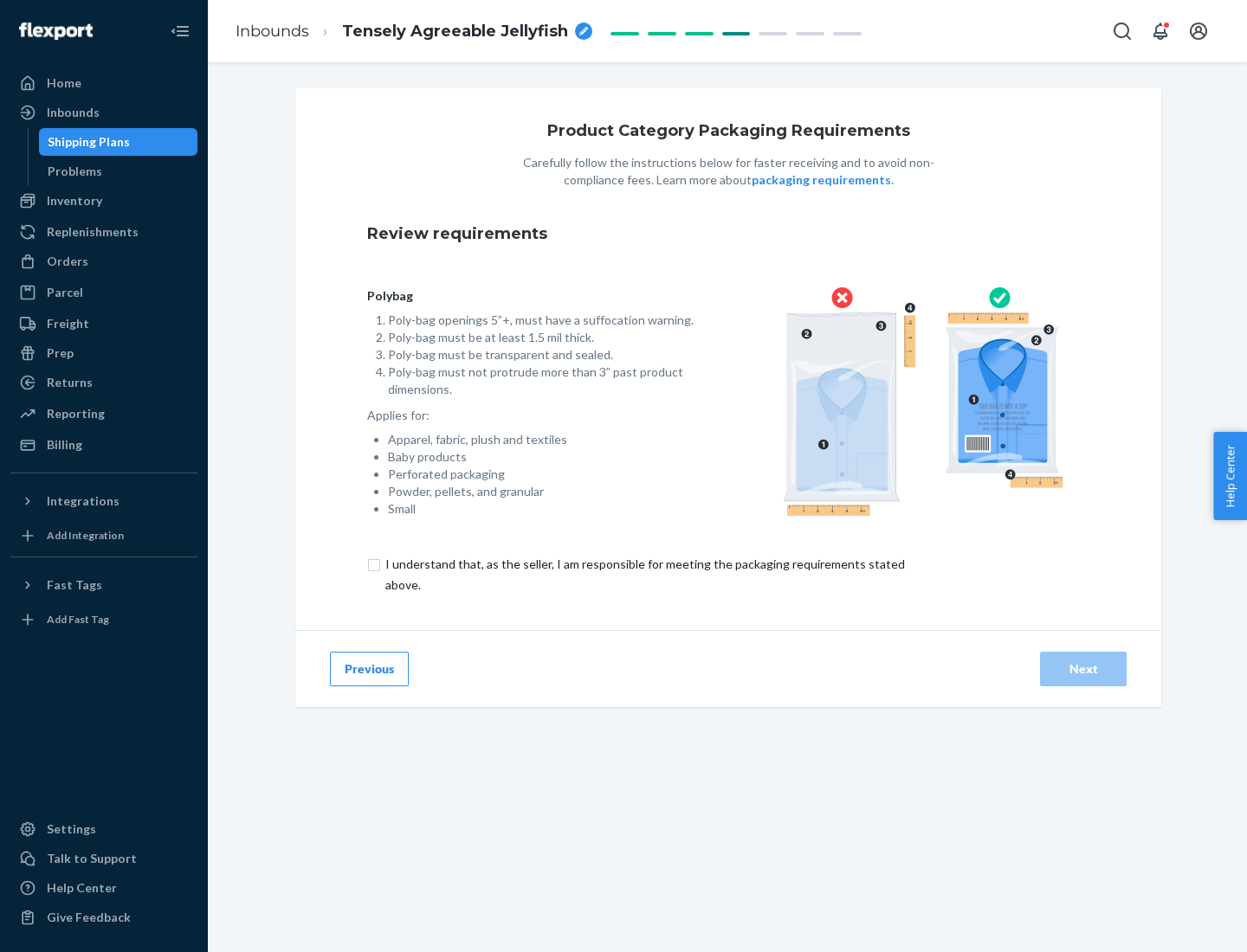
click at [643, 574] on input "checkbox" at bounding box center [655, 575] width 576 height 42
checkbox input "true"
click at [1083, 668] on div "Next" at bounding box center [1083, 669] width 57 height 17
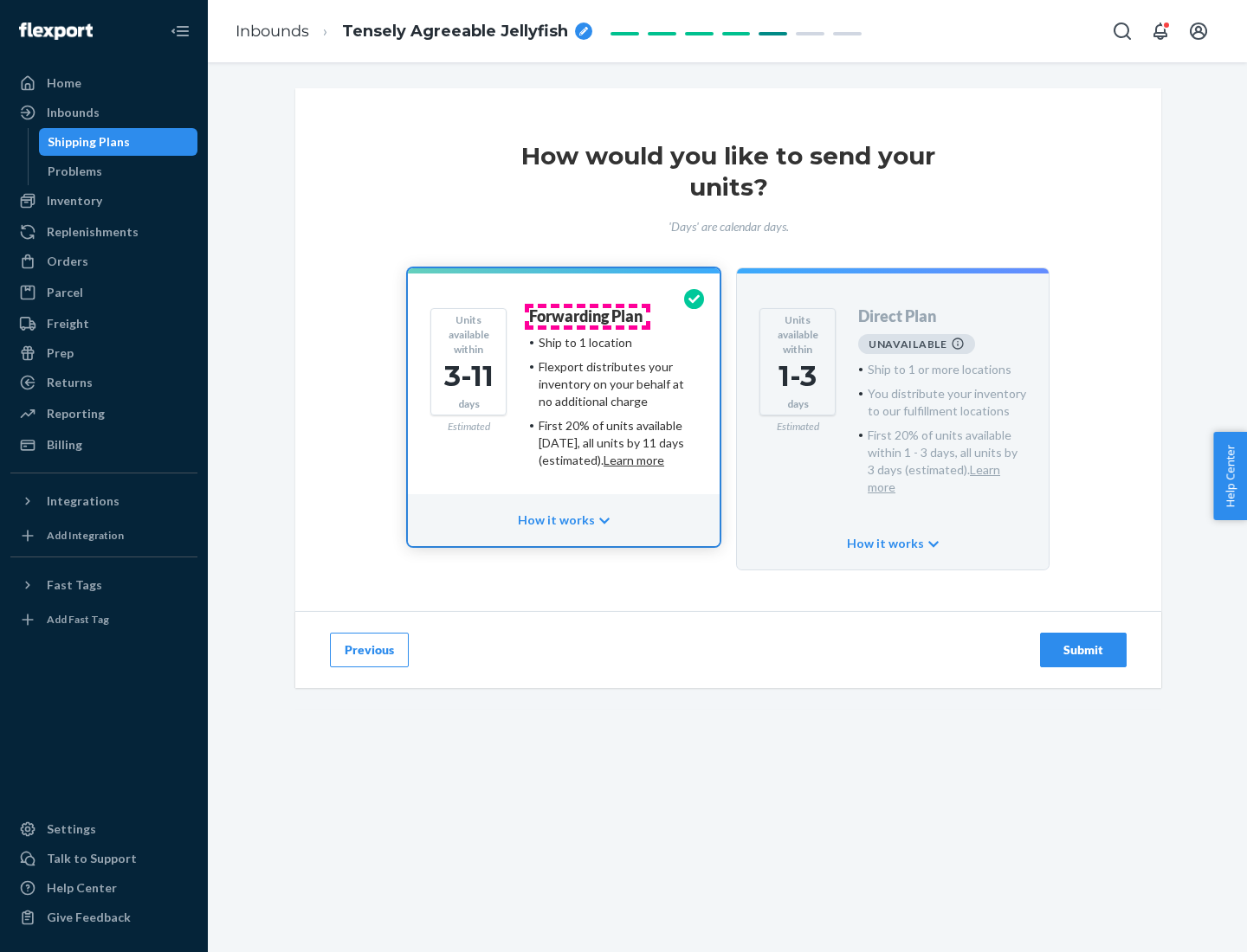
click at [587, 316] on h4 "Forwarding Plan" at bounding box center [586, 317] width 113 height 17
click at [1083, 641] on div "Submit" at bounding box center [1083, 650] width 57 height 17
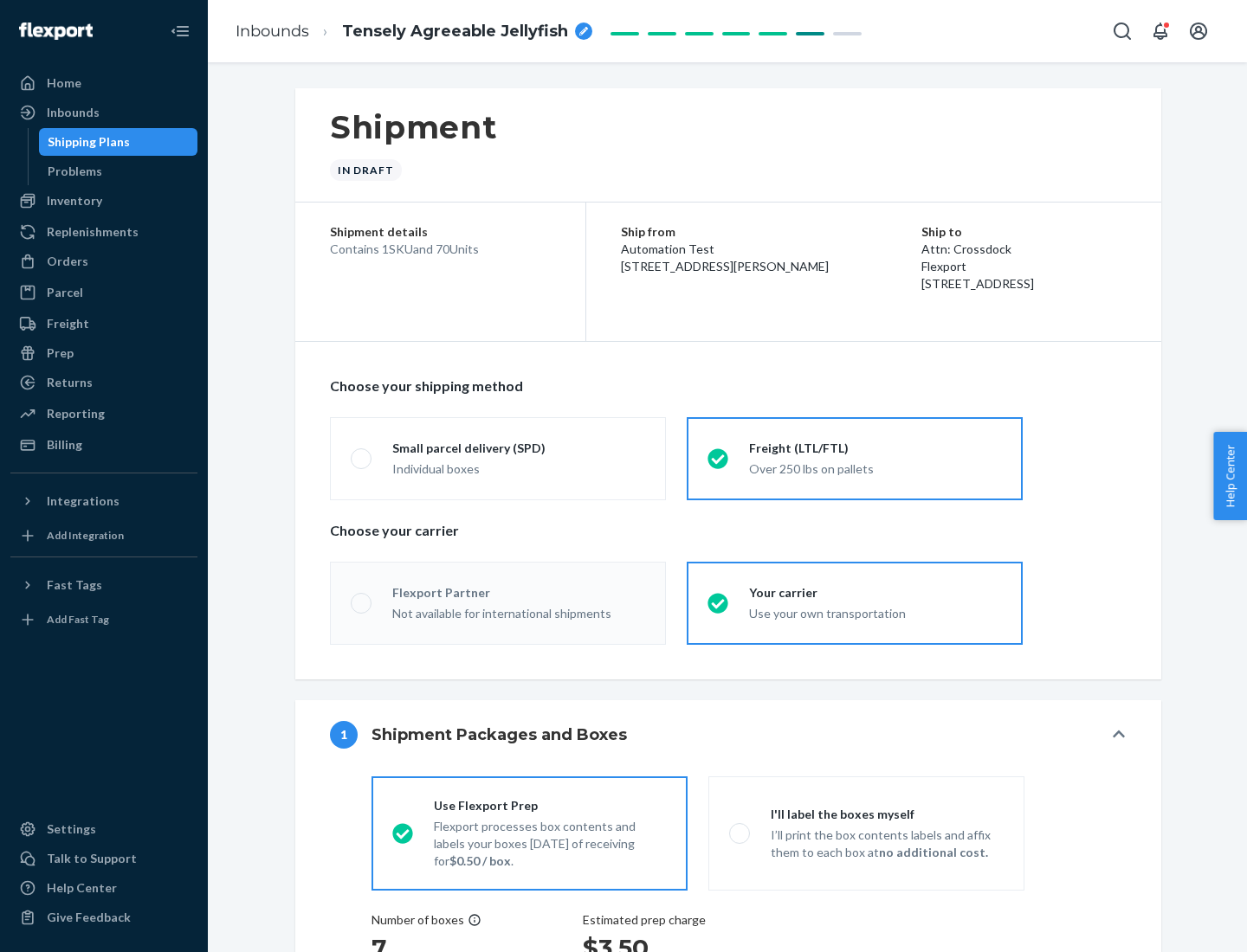
radio input "true"
radio input "false"
radio input "true"
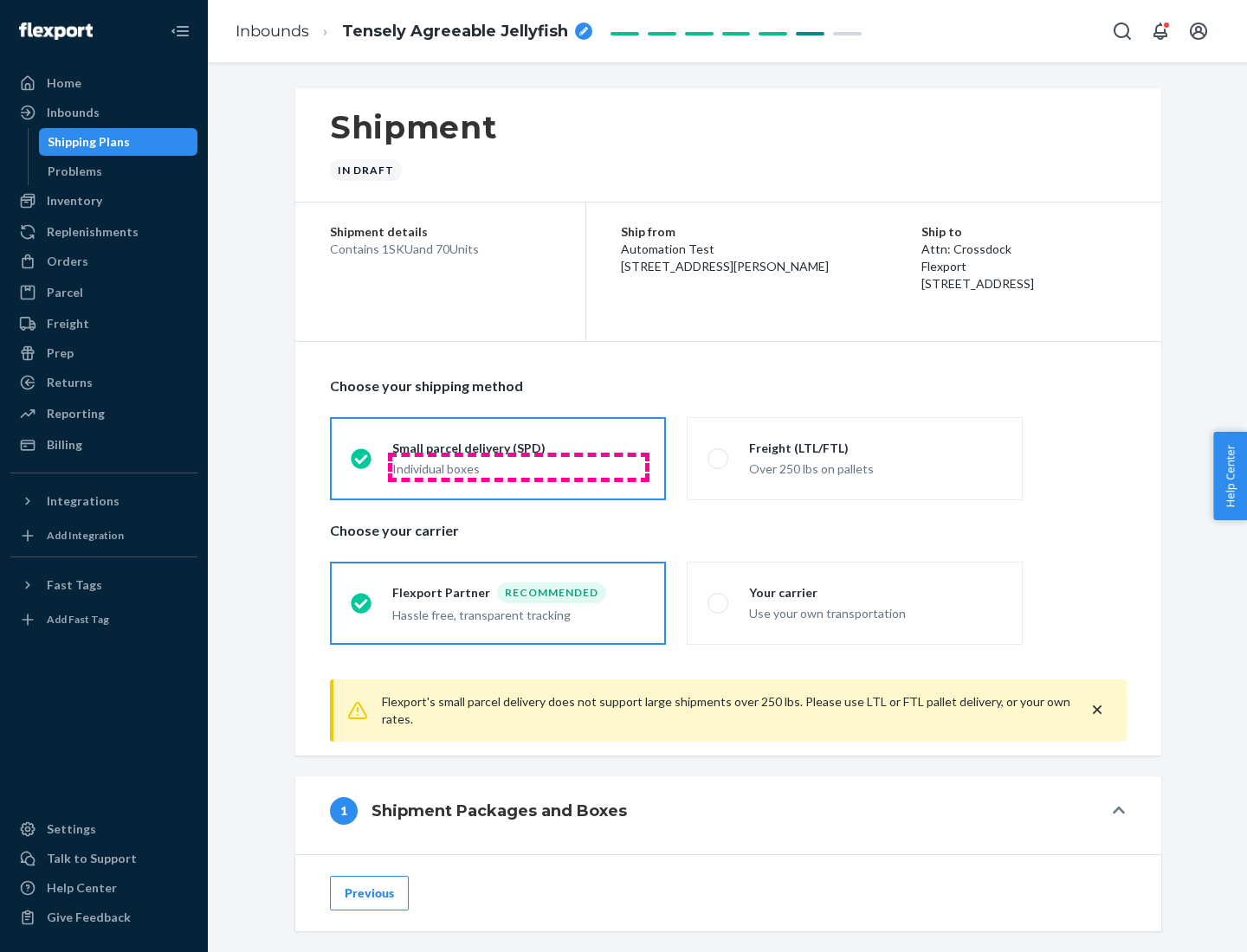
click at [519, 466] on div "Individual boxes" at bounding box center [519, 469] width 253 height 17
click at [362, 464] on input "Small parcel delivery (SPD) Individual boxes" at bounding box center [356, 458] width 11 height 11
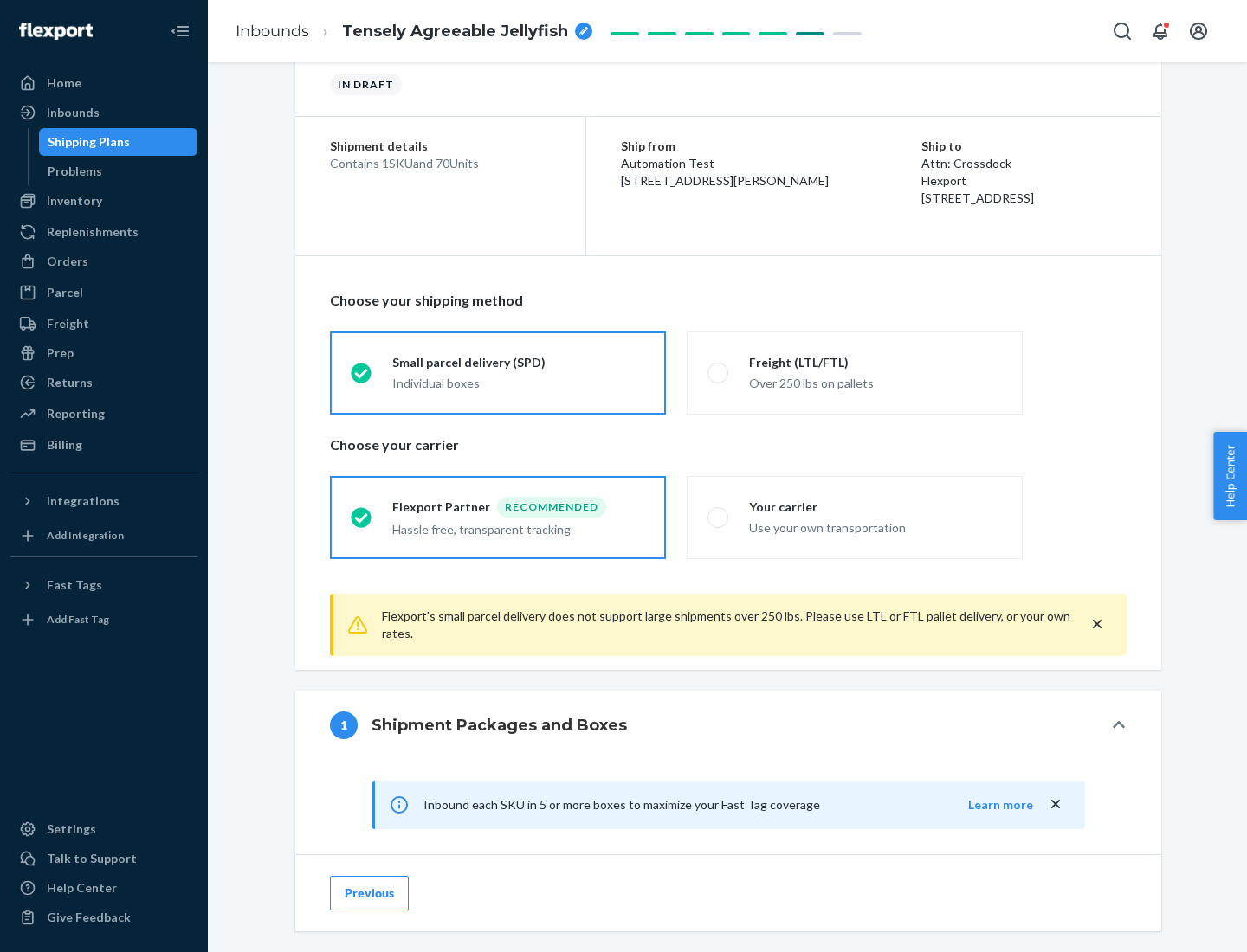
click at [875, 506] on div "Your carrier" at bounding box center [875, 507] width 253 height 17
click at [719, 512] on input "Your carrier Use your own transportation" at bounding box center [713, 517] width 11 height 11
radio input "true"
radio input "false"
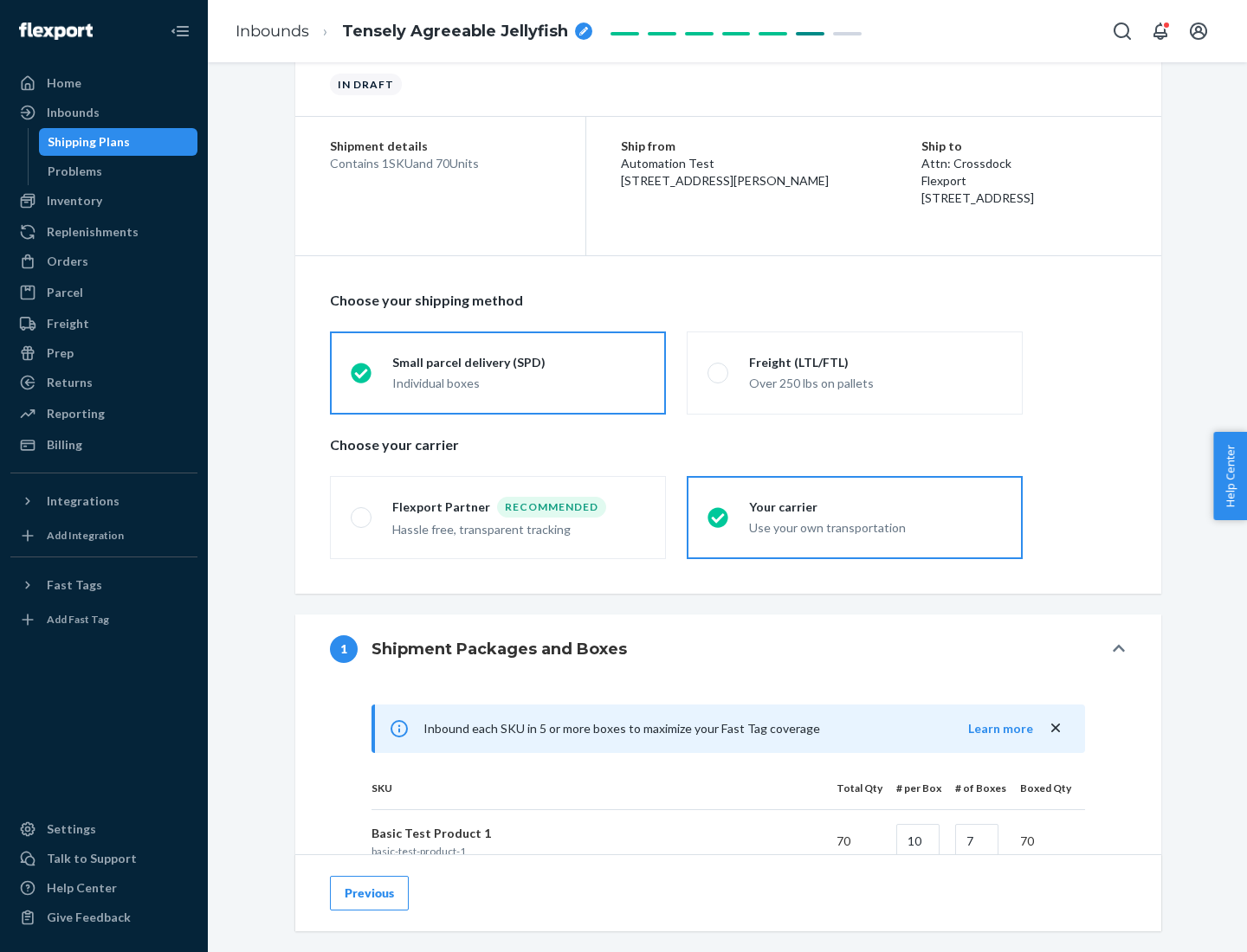
scroll to position [420, 0]
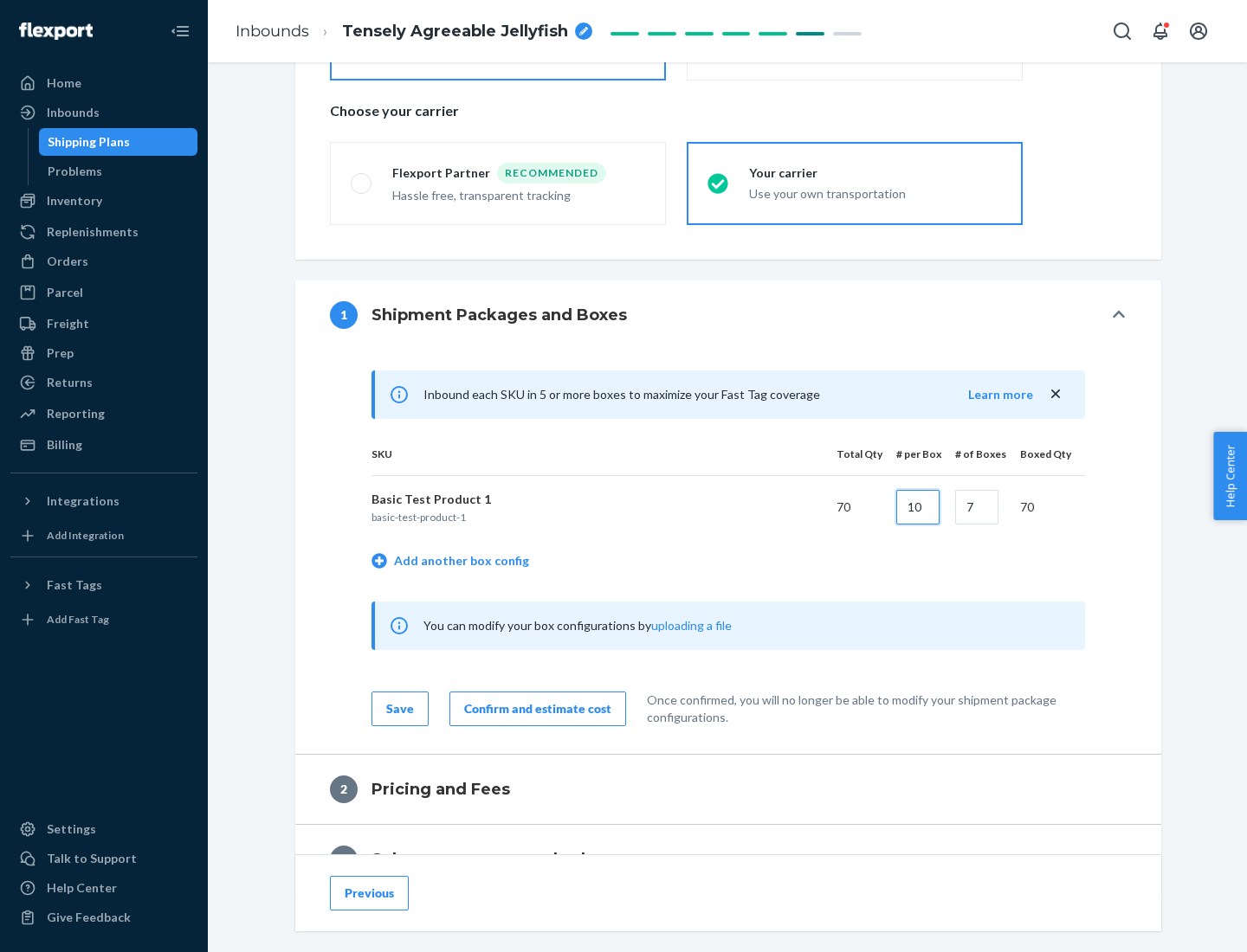
type input "10"
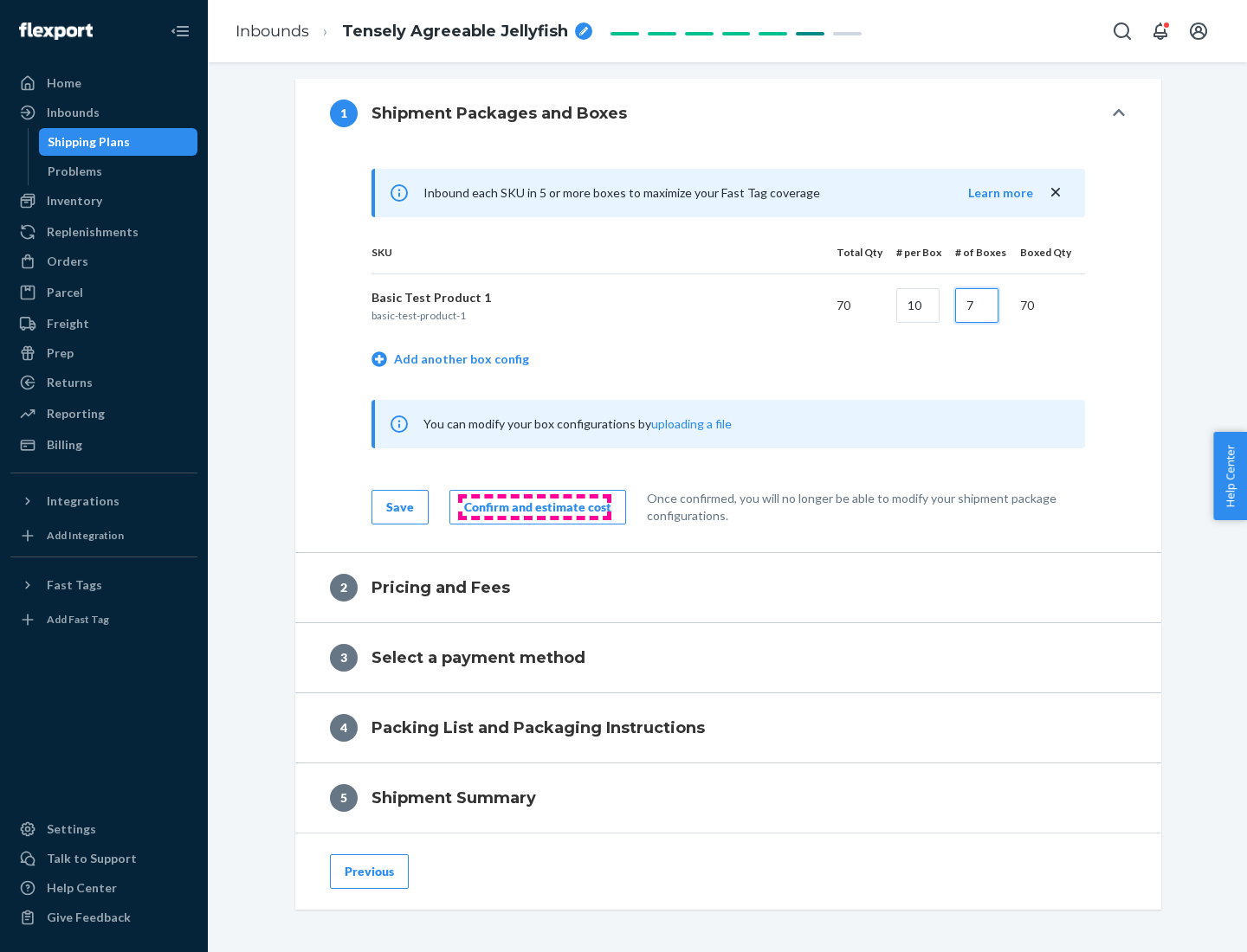
type input "7"
click at [534, 506] on div "Confirm and estimate cost" at bounding box center [537, 507] width 147 height 17
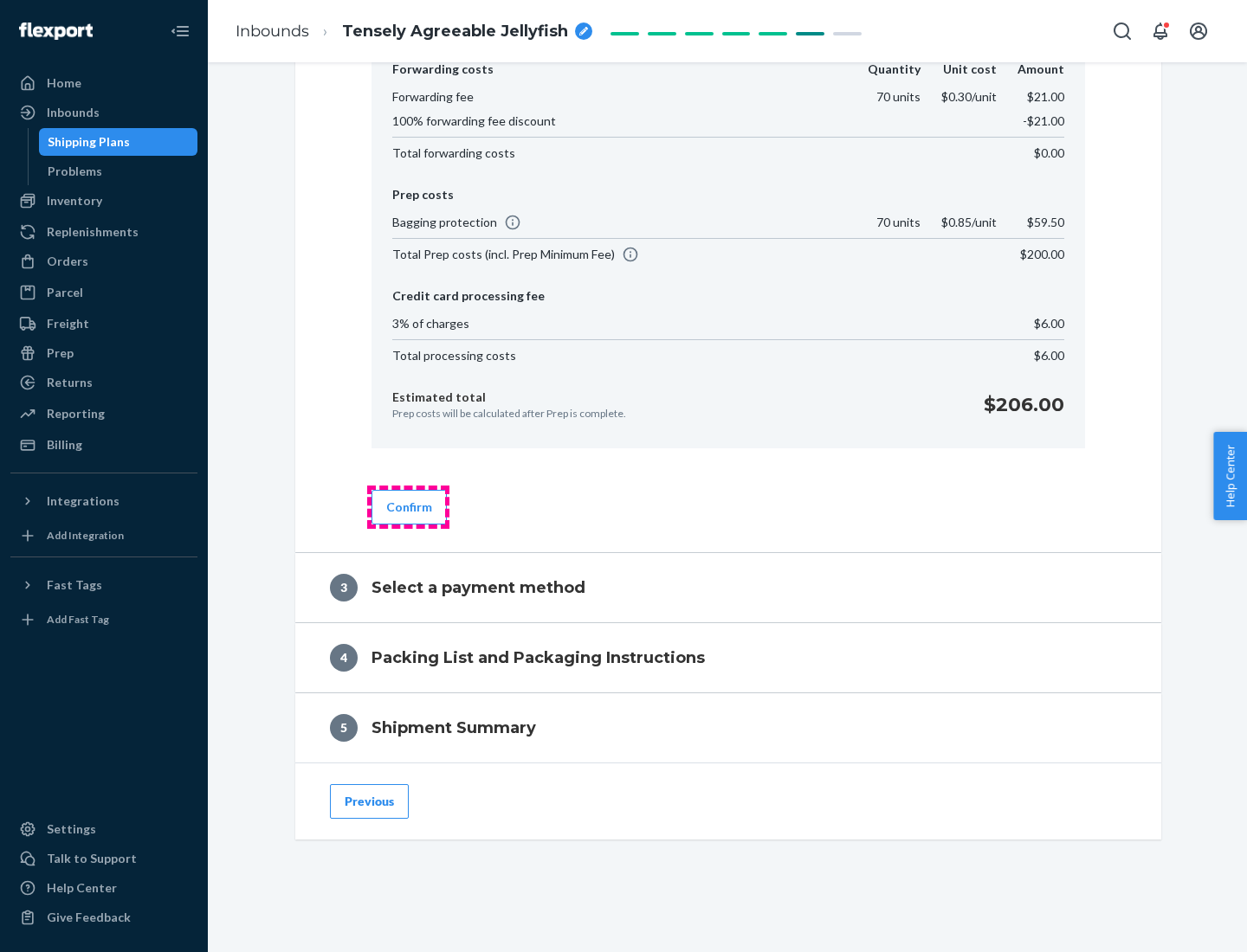
click at [408, 506] on button "Confirm" at bounding box center [409, 507] width 76 height 35
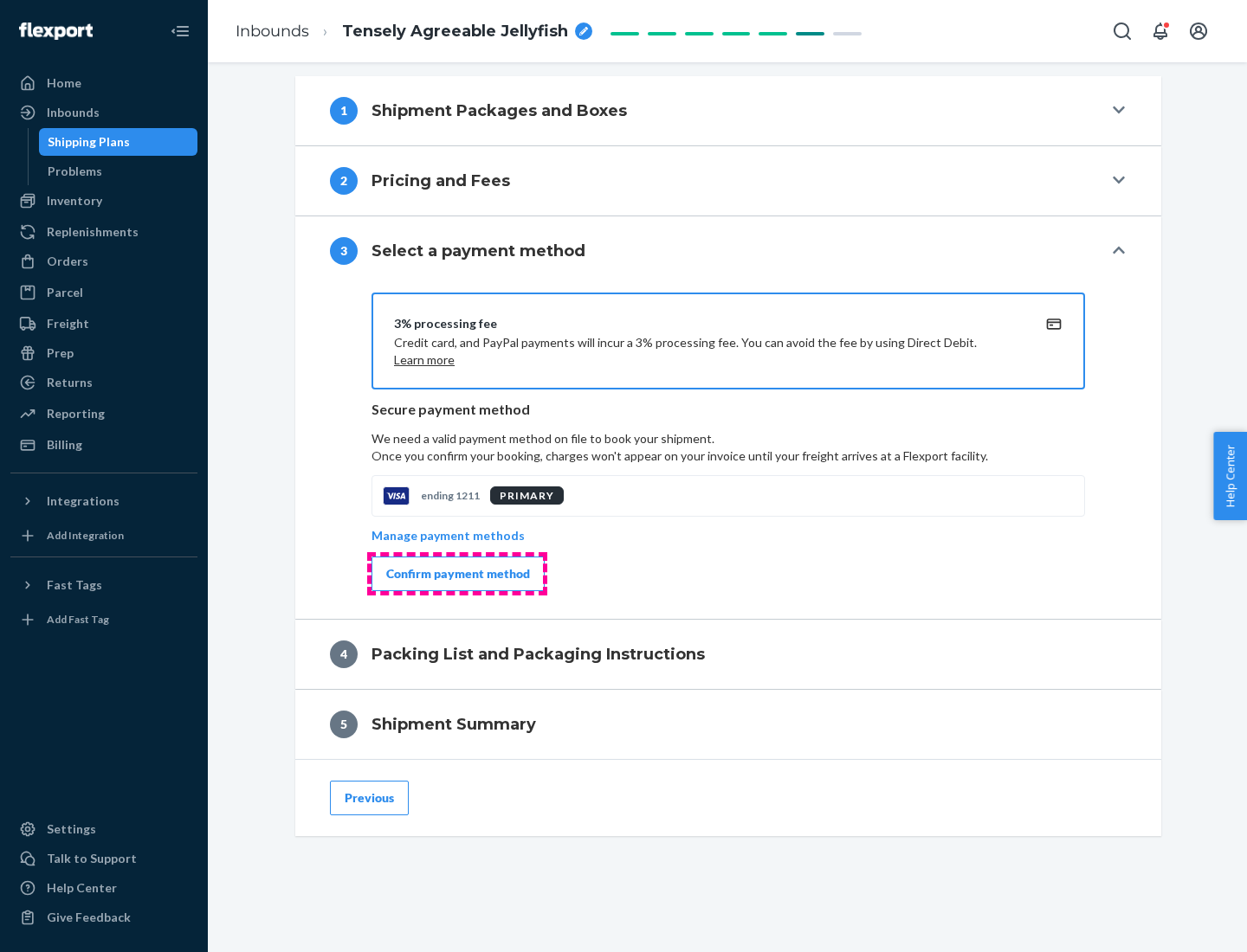
click at [456, 574] on div "Confirm payment method" at bounding box center [458, 574] width 144 height 17
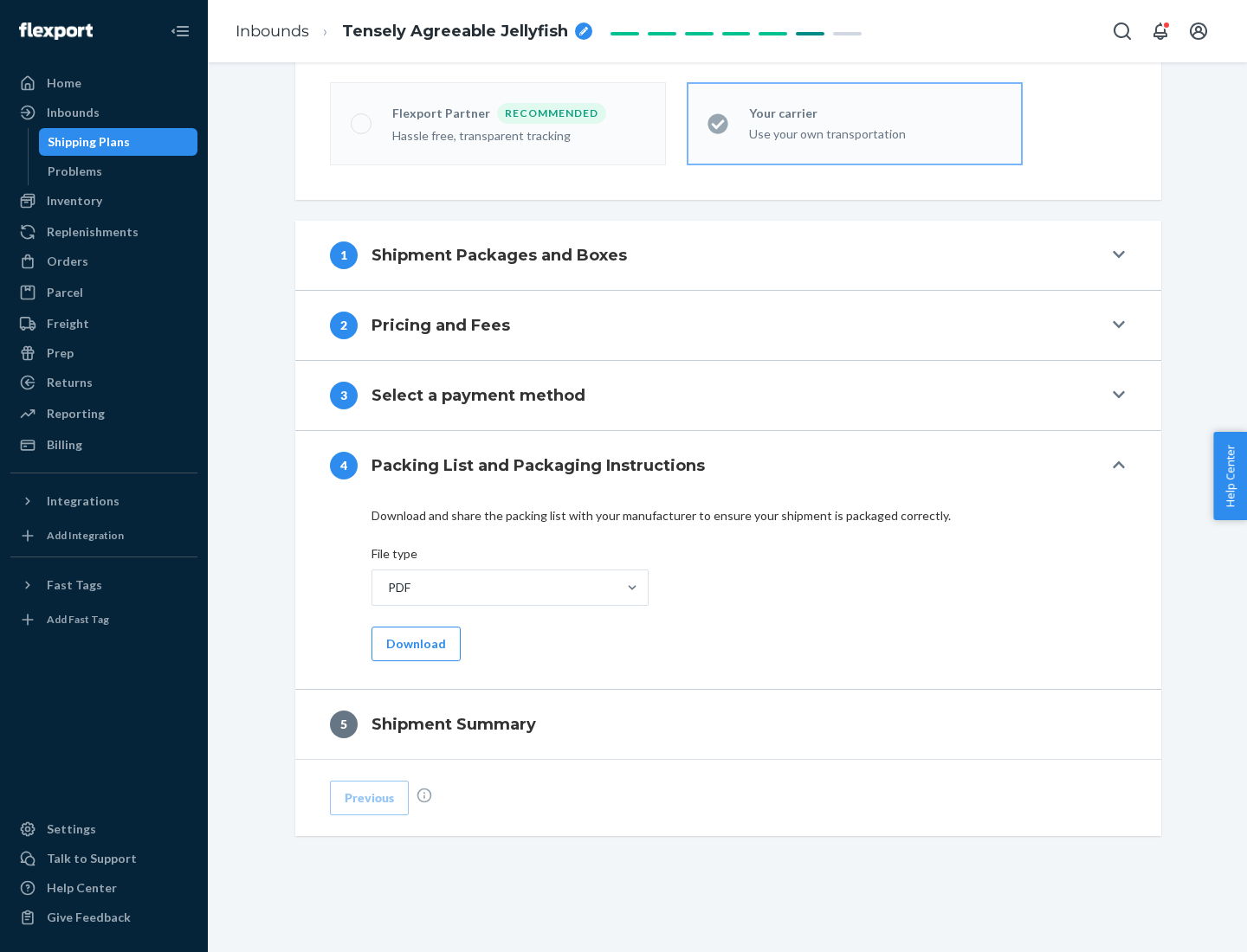
scroll to position [479, 0]
click at [414, 643] on button "Download" at bounding box center [416, 644] width 89 height 35
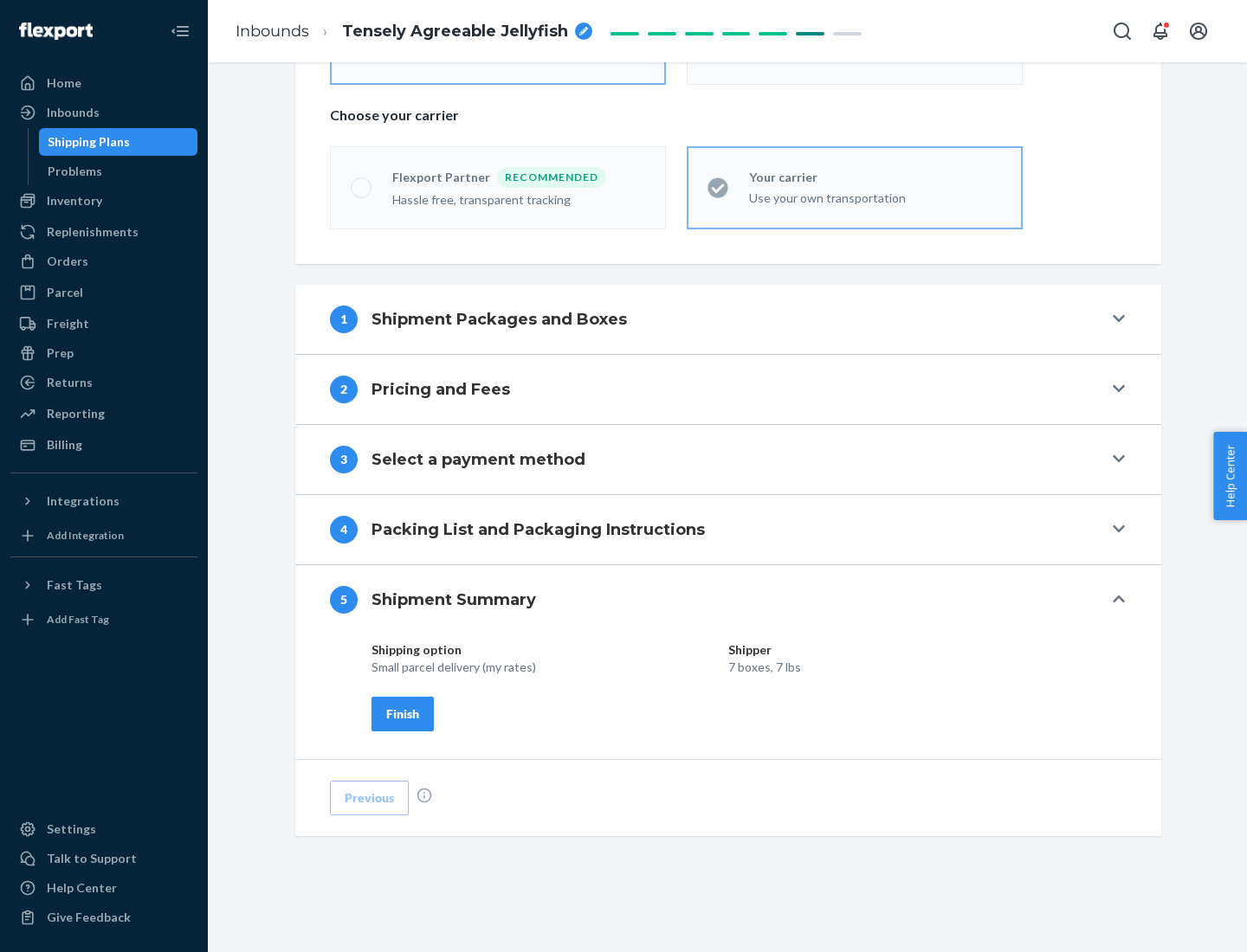
scroll to position [416, 0]
